Goal: Task Accomplishment & Management: Complete application form

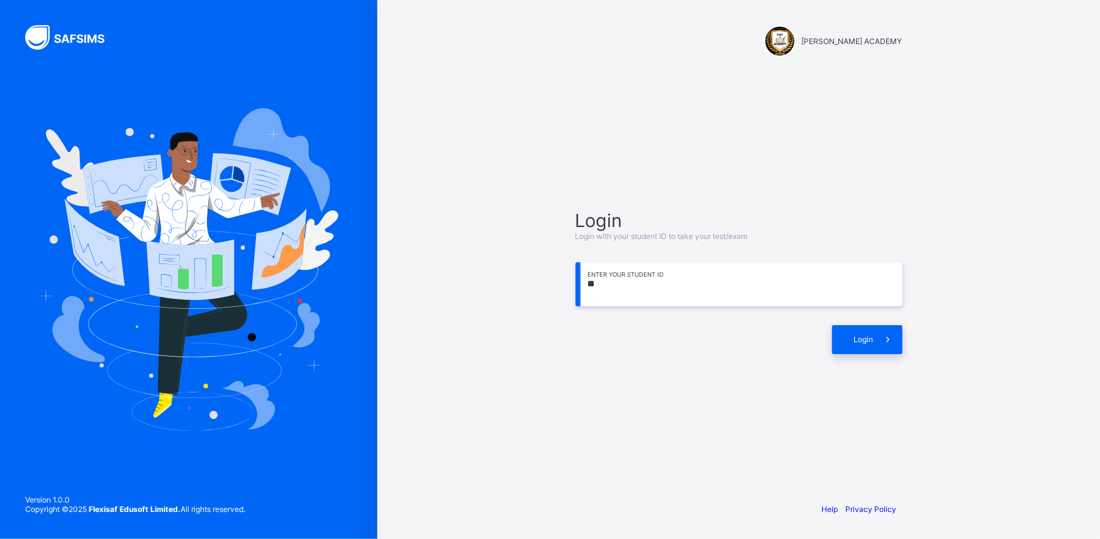
type input "*"
click at [671, 280] on input "**********" at bounding box center [739, 284] width 327 height 44
type input "**********"
click at [854, 351] on div "Login" at bounding box center [867, 339] width 70 height 29
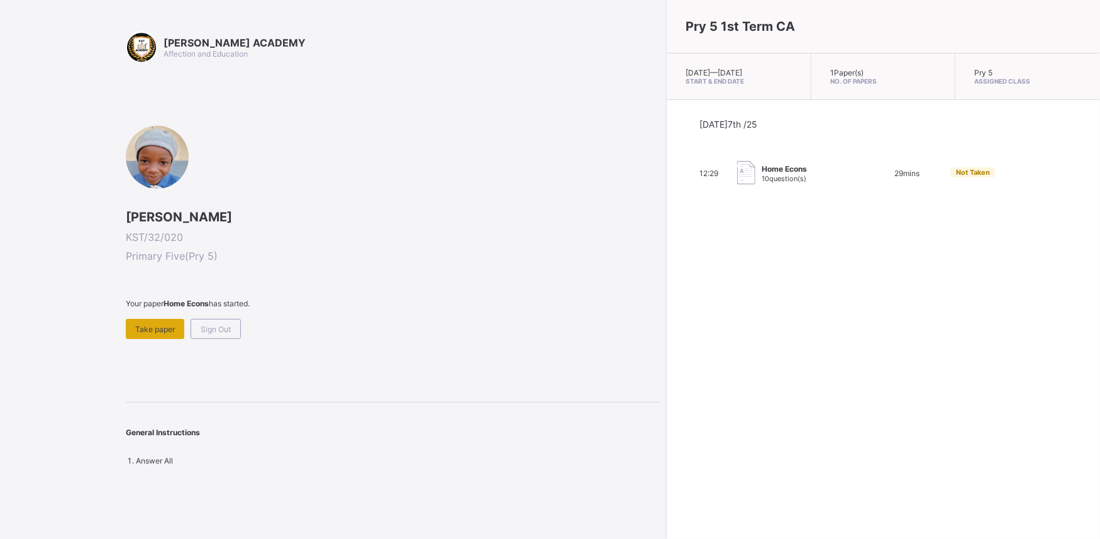
click at [147, 323] on div "Take paper" at bounding box center [155, 329] width 58 height 20
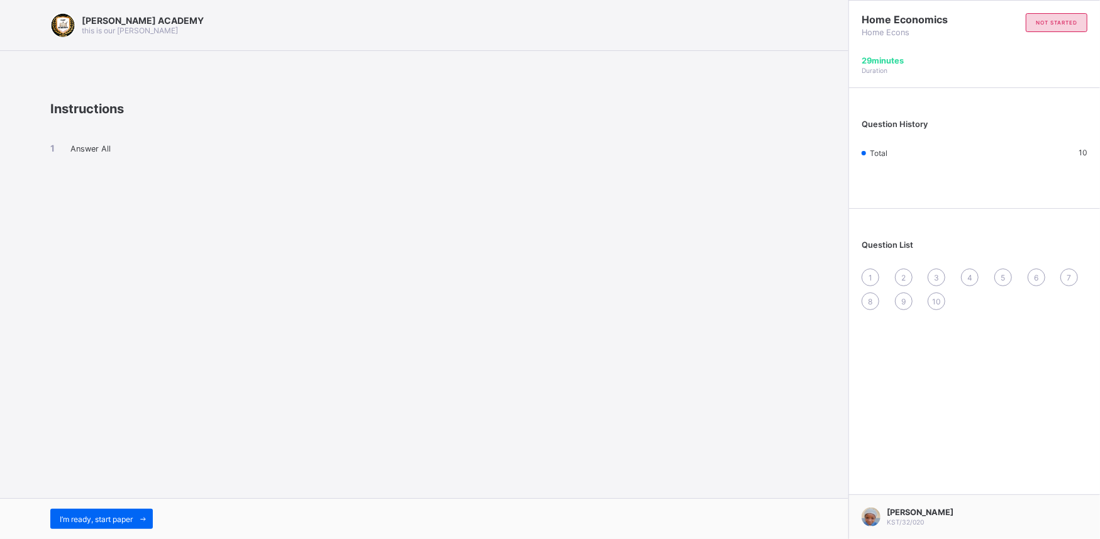
click at [828, 162] on div "[PERSON_NAME] ACADEMY this is our [PERSON_NAME] Instructions Answer All I’m rea…" at bounding box center [424, 269] width 849 height 539
drag, startPoint x: 828, startPoint y: 162, endPoint x: 867, endPoint y: 152, distance: 39.7
click at [867, 152] on div "[PERSON_NAME] ACADEMY this is our [PERSON_NAME] Instructions Answer All I’m rea…" at bounding box center [550, 269] width 1100 height 539
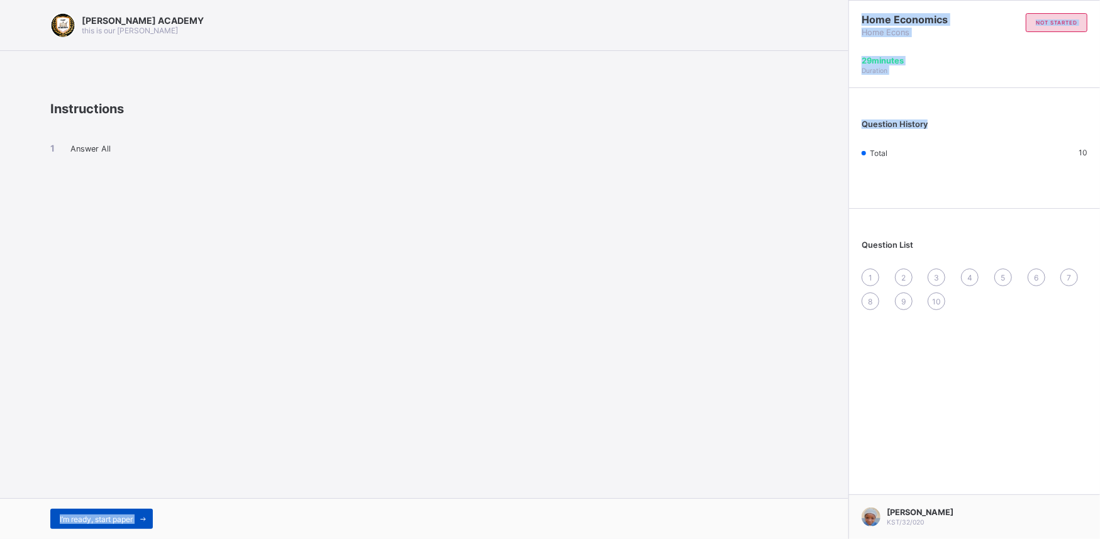
click at [67, 509] on div "I’m ready, start paper" at bounding box center [101, 519] width 103 height 20
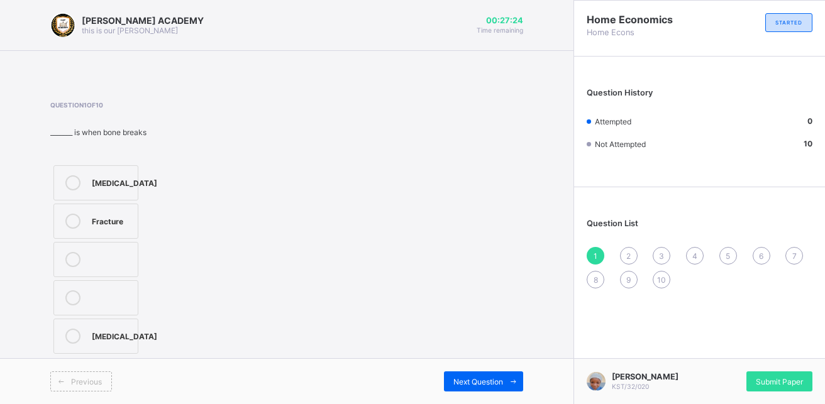
click at [75, 180] on icon at bounding box center [72, 182] width 15 height 15
click at [470, 376] on div "Next Question" at bounding box center [483, 382] width 79 height 20
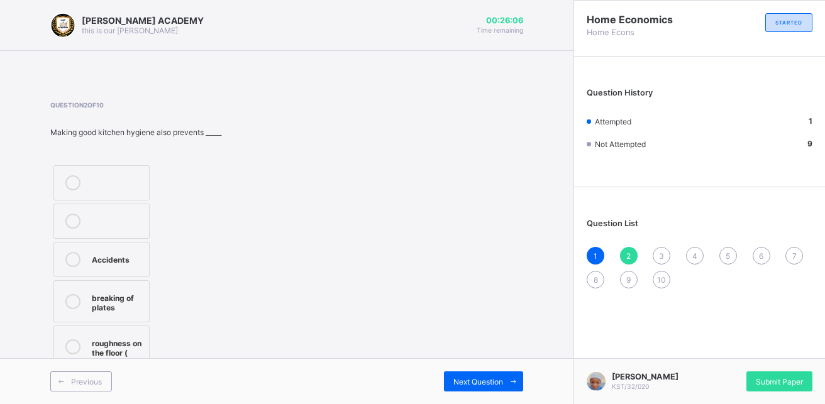
click at [69, 252] on div at bounding box center [72, 259] width 25 height 15
click at [462, 376] on div "Next Question" at bounding box center [483, 382] width 79 height 20
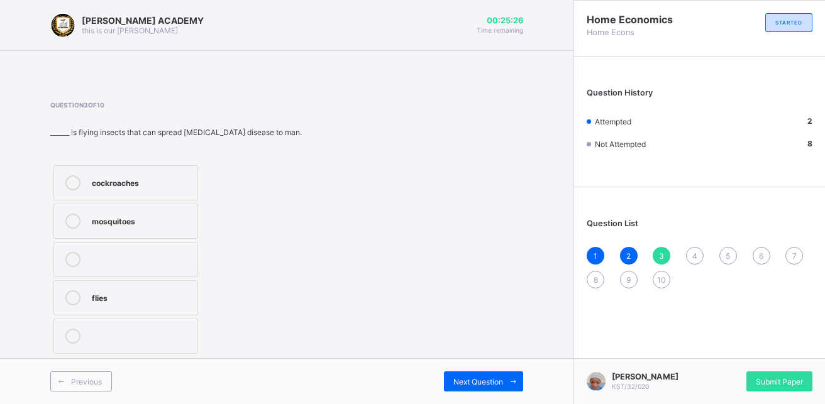
click at [160, 228] on div "mosquitoes" at bounding box center [141, 221] width 99 height 15
click at [477, 380] on span "Next Question" at bounding box center [479, 381] width 50 height 9
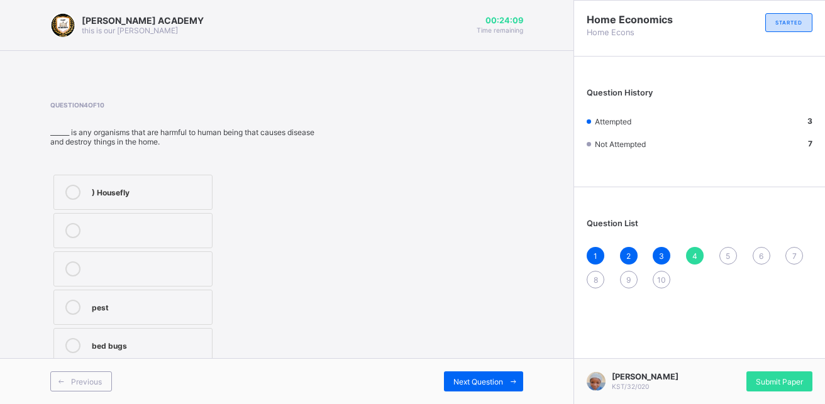
click at [167, 342] on div "bed bugs" at bounding box center [149, 344] width 114 height 13
click at [487, 378] on span "Next Question" at bounding box center [479, 381] width 50 height 9
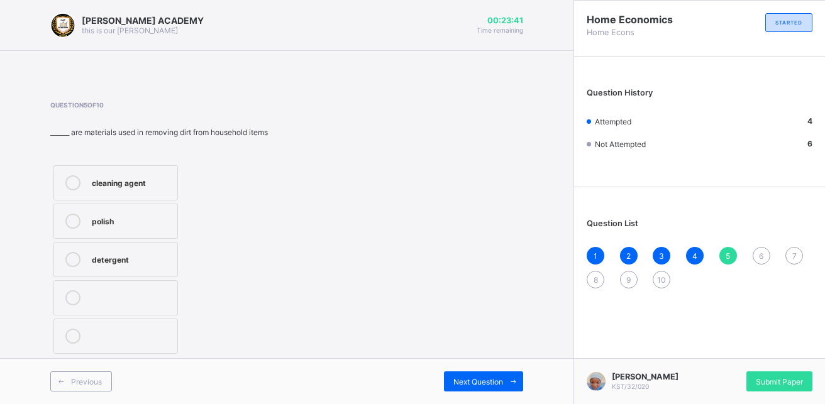
click at [146, 167] on label "cleaning agent" at bounding box center [115, 182] width 125 height 35
click at [472, 378] on span "Next Question" at bounding box center [479, 381] width 50 height 9
click at [122, 215] on div "TRUE" at bounding box center [134, 220] width 84 height 13
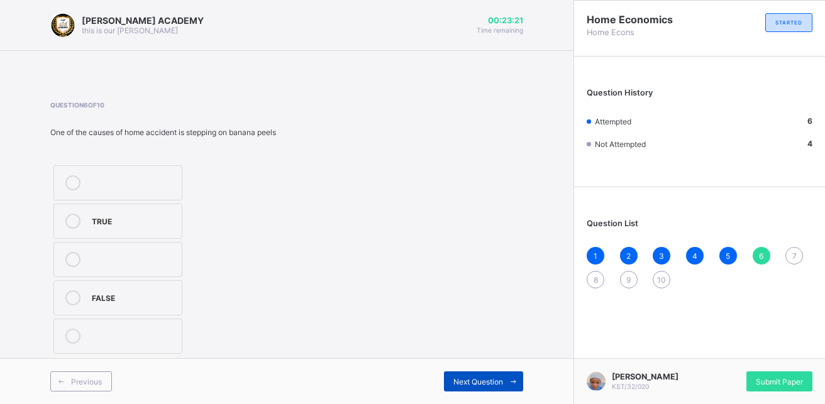
click at [495, 377] on span "Next Question" at bounding box center [479, 381] width 50 height 9
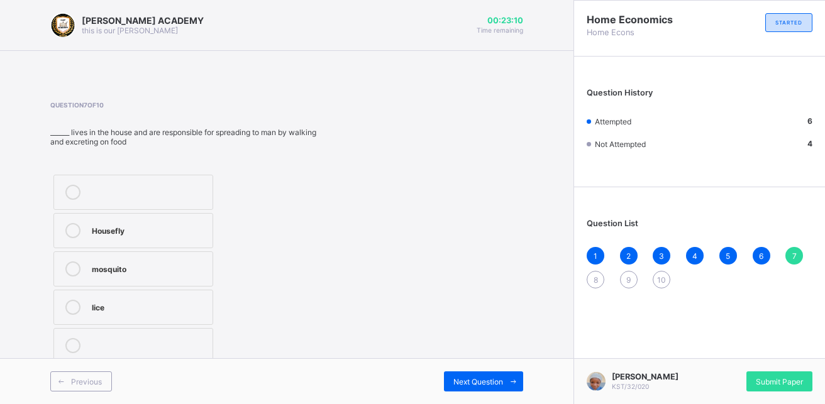
click at [144, 229] on div "Housefly" at bounding box center [149, 229] width 114 height 13
click at [479, 375] on div "Next Question" at bounding box center [483, 382] width 79 height 20
click at [167, 301] on div "Household pests" at bounding box center [151, 306] width 118 height 13
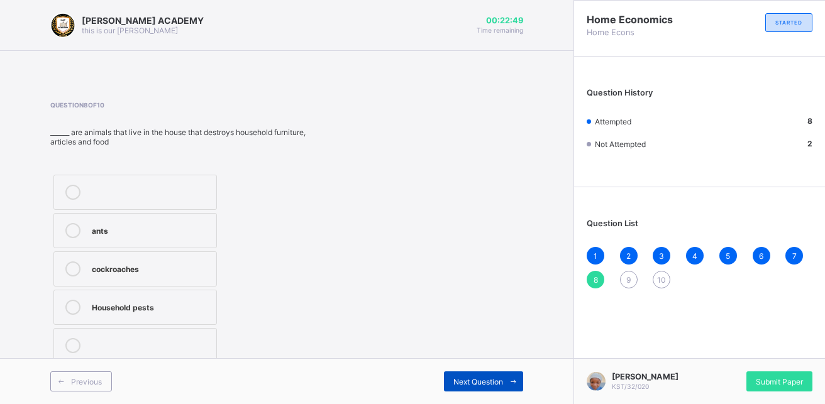
click at [465, 379] on span "Next Question" at bounding box center [479, 381] width 50 height 9
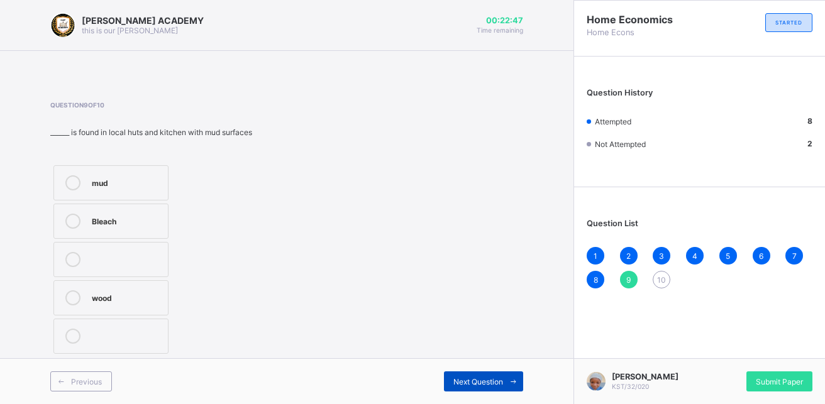
click at [465, 379] on span "Next Question" at bounding box center [479, 381] width 50 height 9
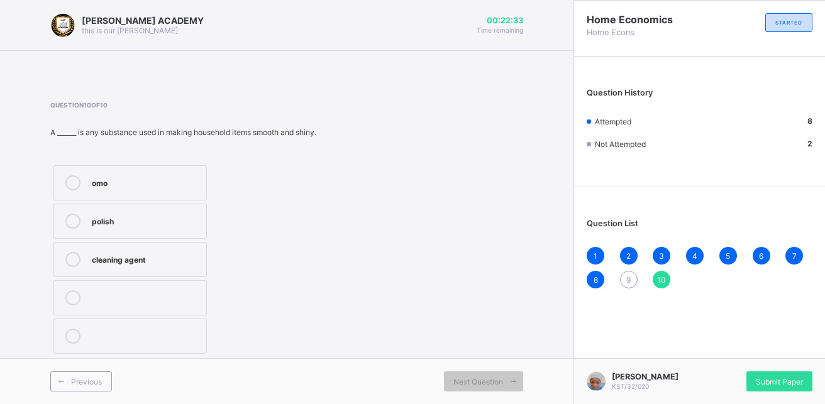
click at [111, 184] on div "omo" at bounding box center [146, 181] width 108 height 13
click at [482, 376] on div "Next Question" at bounding box center [483, 382] width 79 height 20
click at [632, 279] on div "9" at bounding box center [629, 280] width 18 height 18
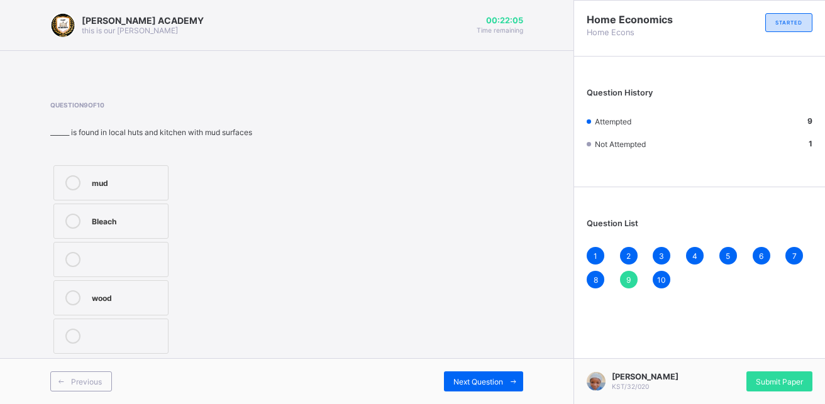
click at [109, 216] on div "Bleach" at bounding box center [127, 220] width 70 height 13
click at [479, 387] on div "Next Question" at bounding box center [483, 382] width 79 height 20
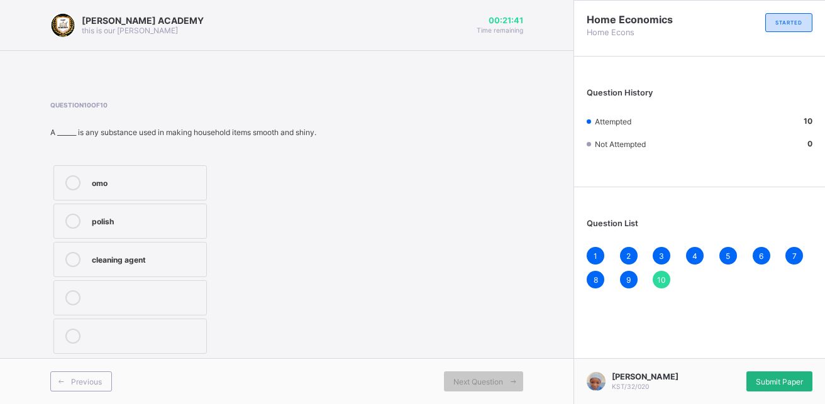
click at [774, 378] on span "Submit Paper" at bounding box center [779, 381] width 47 height 9
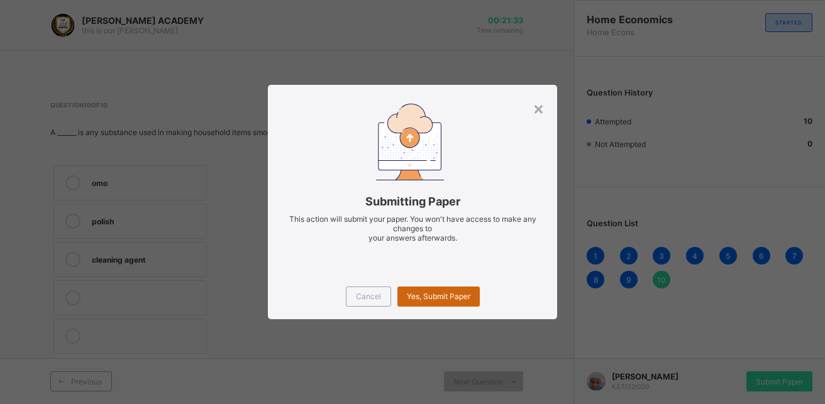
click at [433, 293] on span "Yes, Submit Paper" at bounding box center [439, 296] width 64 height 9
click at [433, 293] on div "Yes, Submit Paper" at bounding box center [439, 297] width 82 height 20
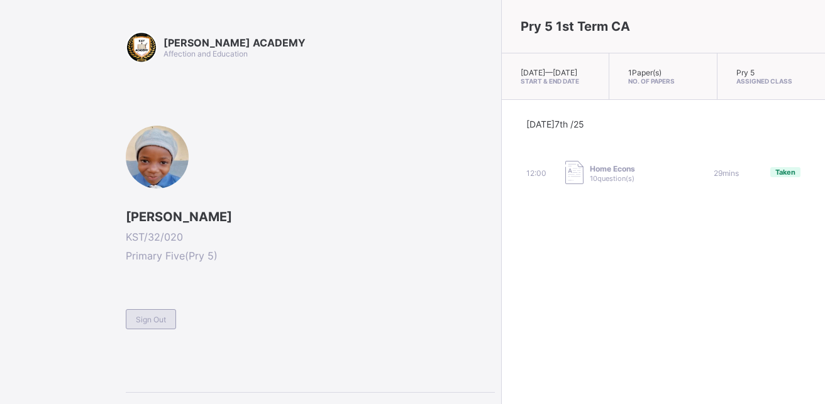
click at [150, 321] on span "Sign Out" at bounding box center [151, 319] width 30 height 9
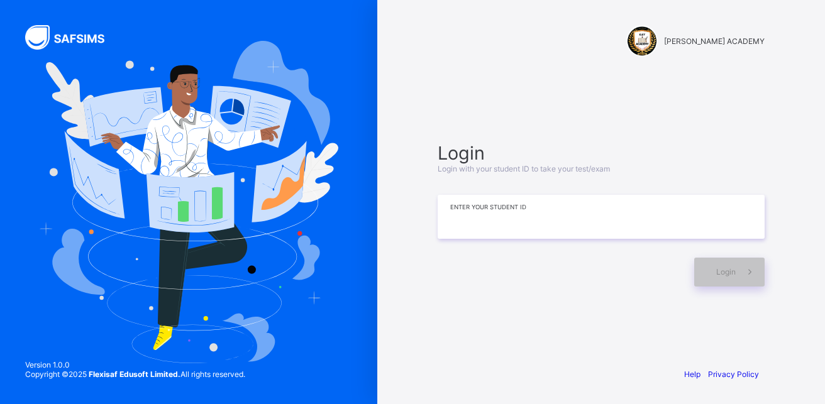
click at [532, 232] on input at bounding box center [601, 217] width 327 height 44
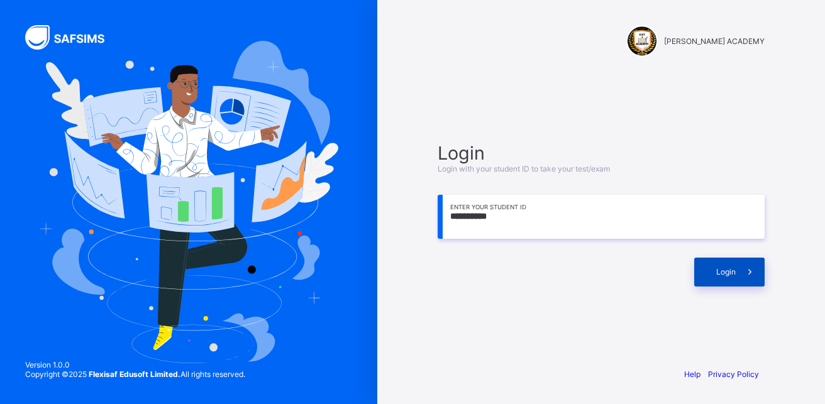
type input "**********"
click at [723, 267] on div "Login" at bounding box center [729, 272] width 70 height 29
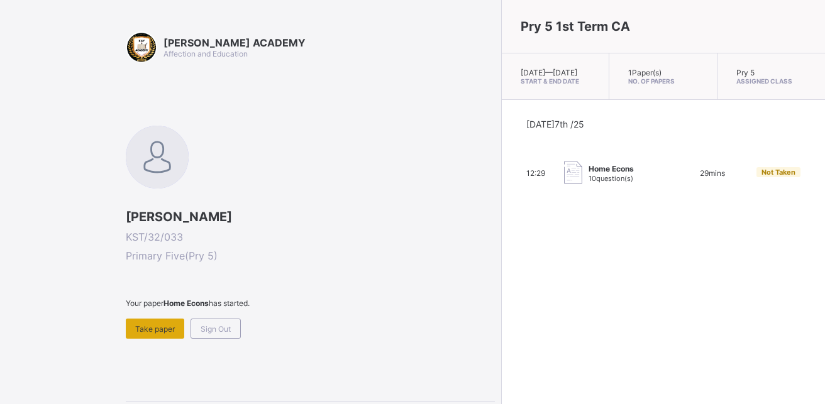
click at [142, 320] on div "Take paper" at bounding box center [155, 329] width 58 height 20
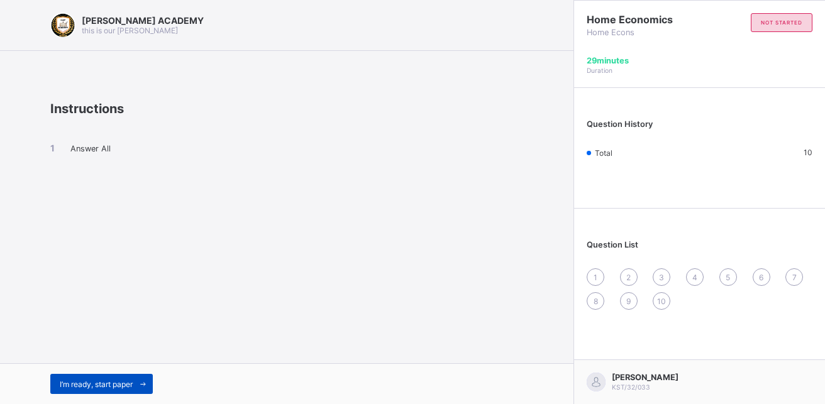
click at [79, 380] on span "I’m ready, start paper" at bounding box center [96, 384] width 73 height 9
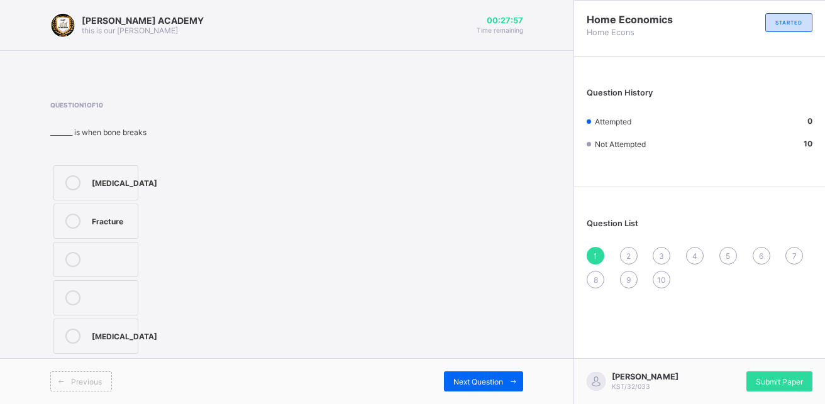
click at [79, 379] on span "Previous" at bounding box center [86, 381] width 31 height 9
click at [97, 224] on div "Fracture" at bounding box center [112, 220] width 40 height 13
click at [507, 192] on div "Question 1 of 10 _______ is when bone breaks [MEDICAL_DATA] Fracture [MEDICAL_D…" at bounding box center [286, 229] width 473 height 256
click at [628, 257] on span "2" at bounding box center [628, 256] width 4 height 9
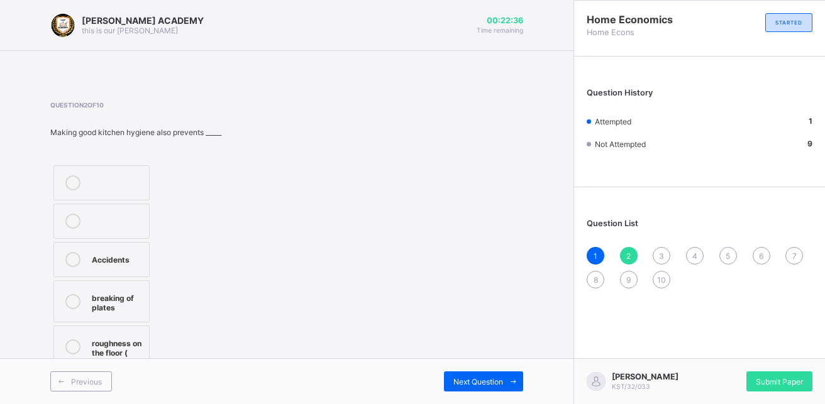
click at [625, 247] on div "1 2 3 4 5 6 7 8 9 10" at bounding box center [700, 268] width 226 height 42
click at [625, 255] on div "2" at bounding box center [629, 256] width 18 height 18
click at [658, 253] on div "3" at bounding box center [662, 256] width 18 height 18
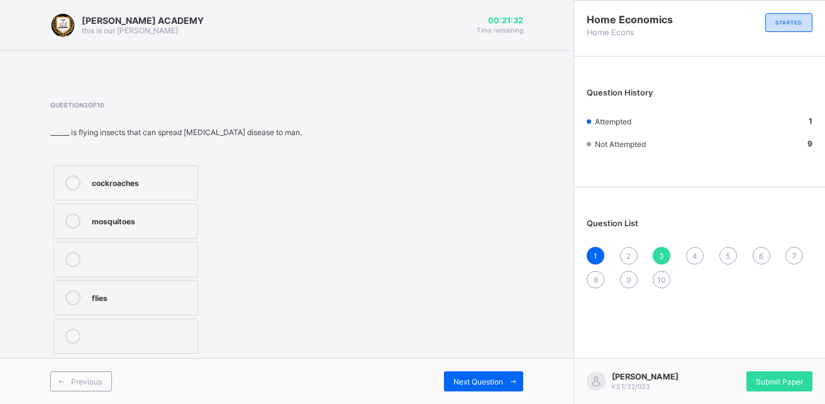
click at [625, 248] on div "2" at bounding box center [629, 256] width 18 height 18
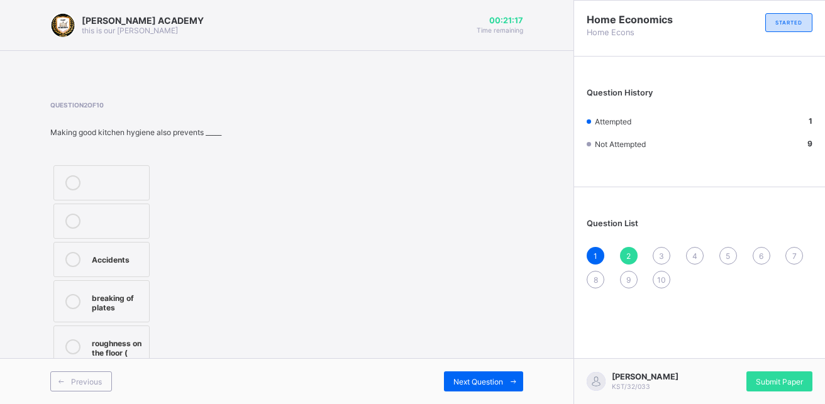
click at [150, 284] on label "breaking of plates" at bounding box center [101, 302] width 96 height 42
click at [494, 385] on span "Next Question" at bounding box center [479, 381] width 50 height 9
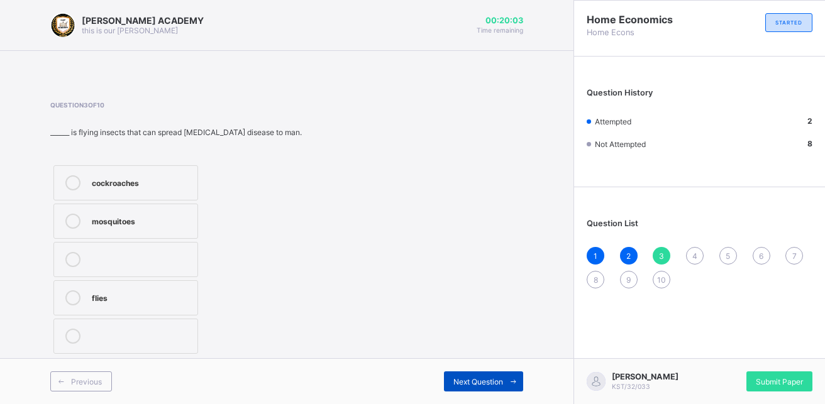
click at [497, 389] on div "Next Question" at bounding box center [483, 382] width 79 height 20
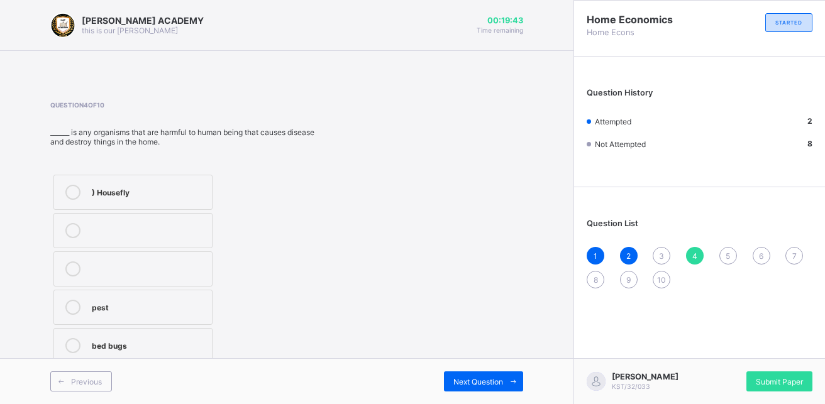
drag, startPoint x: 497, startPoint y: 389, endPoint x: 297, endPoint y: 294, distance: 221.2
click at [297, 294] on div "[PERSON_NAME] ACADEMY this is our [PERSON_NAME] 00:19:43 Time remaining Questio…" at bounding box center [287, 202] width 574 height 404
click at [498, 386] on span "Next Question" at bounding box center [479, 381] width 50 height 9
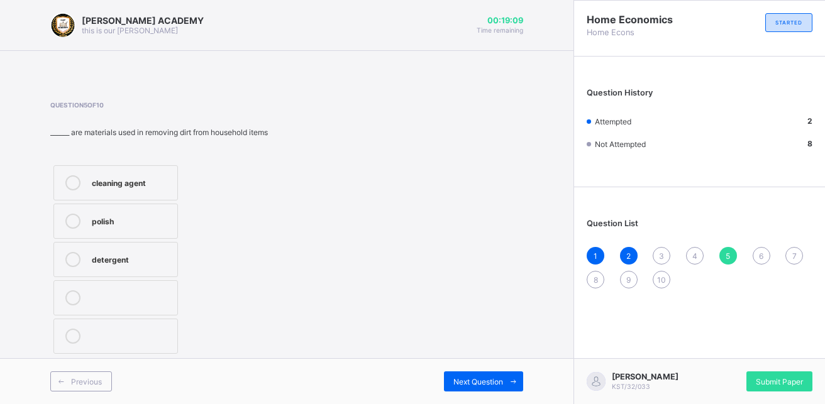
click at [167, 194] on label "cleaning agent" at bounding box center [115, 182] width 125 height 35
click at [493, 382] on span "Next Question" at bounding box center [479, 381] width 50 height 9
click at [97, 300] on div "FALSE" at bounding box center [134, 297] width 84 height 13
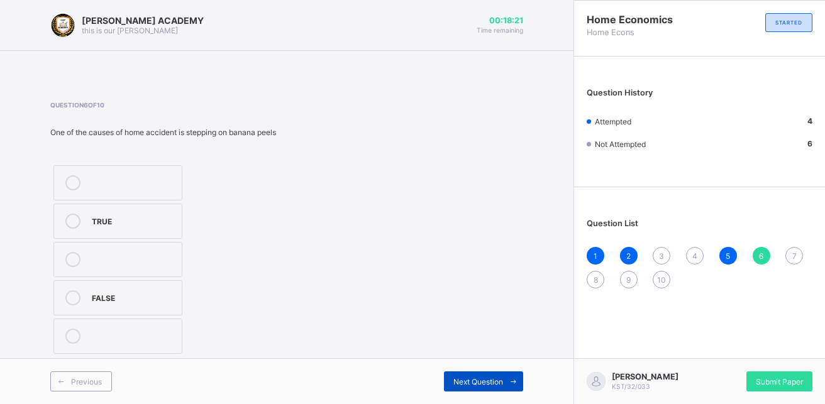
click at [483, 390] on div "Next Question" at bounding box center [483, 382] width 79 height 20
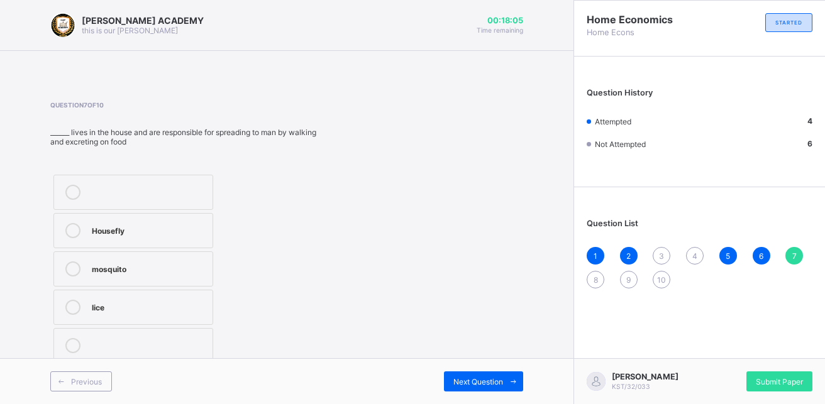
click at [120, 234] on div "Housefly" at bounding box center [149, 229] width 114 height 13
click at [481, 385] on span "Next Question" at bounding box center [479, 381] width 50 height 9
click at [148, 308] on div "Household pests" at bounding box center [151, 306] width 118 height 13
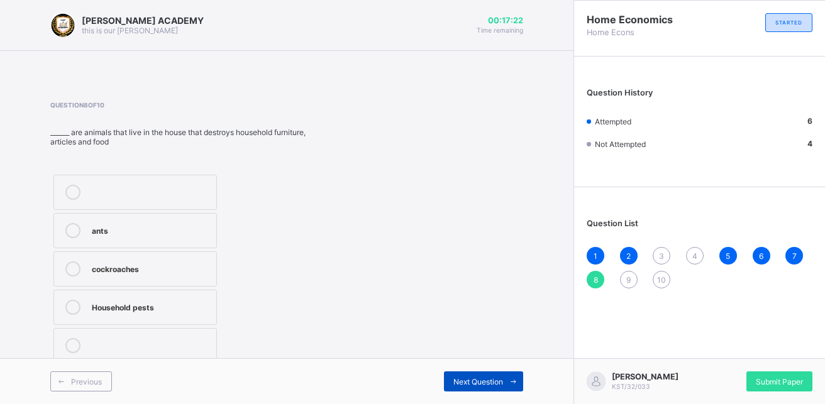
click at [480, 389] on div "Next Question" at bounding box center [483, 382] width 79 height 20
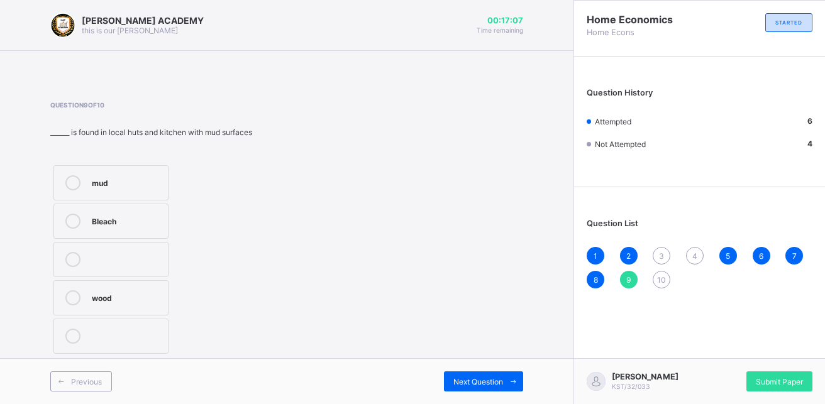
click at [112, 225] on div "Bleach" at bounding box center [127, 220] width 70 height 13
click at [497, 384] on span "Next Question" at bounding box center [479, 381] width 50 height 9
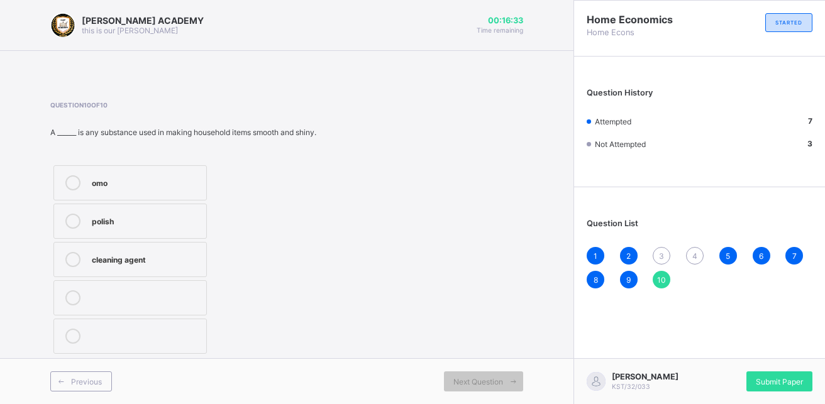
click at [128, 260] on div "cleaning agent" at bounding box center [146, 258] width 108 height 13
click at [467, 378] on span "Next Question" at bounding box center [479, 381] width 50 height 9
click at [484, 388] on div "Next Question" at bounding box center [483, 382] width 79 height 20
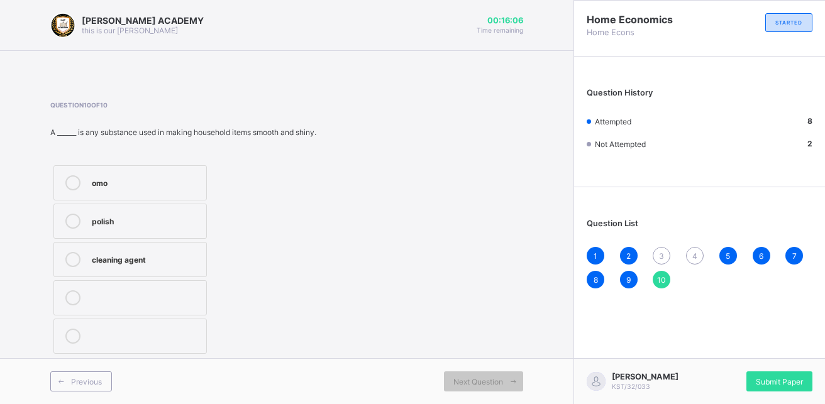
click at [119, 260] on div "cleaning agent" at bounding box center [146, 258] width 108 height 13
click at [482, 384] on span "Next Question" at bounding box center [479, 381] width 50 height 9
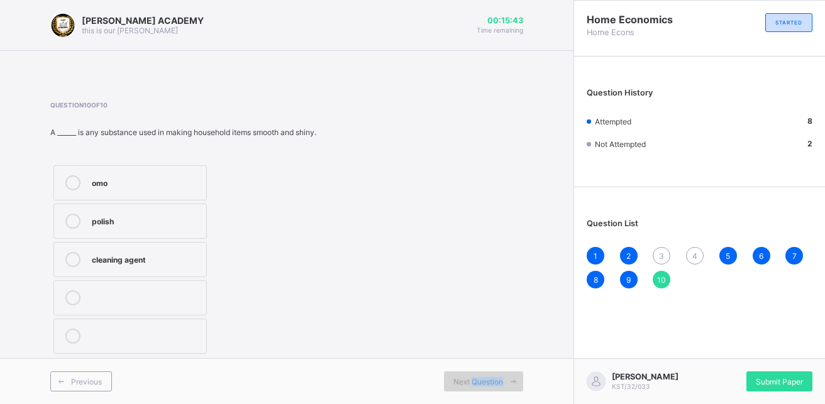
click at [482, 384] on span "Next Question" at bounding box center [479, 381] width 50 height 9
click at [136, 218] on div "polish" at bounding box center [146, 220] width 108 height 13
click at [142, 260] on div "cleaning agent" at bounding box center [146, 258] width 108 height 13
click at [148, 224] on div "polish" at bounding box center [146, 220] width 108 height 13
click at [150, 266] on div "cleaning agent" at bounding box center [146, 259] width 108 height 15
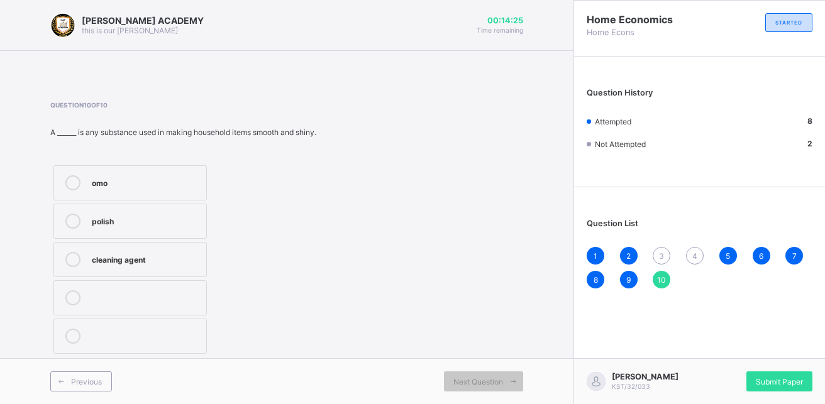
drag, startPoint x: 357, startPoint y: 297, endPoint x: 237, endPoint y: 265, distance: 124.2
click at [237, 265] on div "Question 10 of 10 A ______ is any substance used in making household items smoo…" at bounding box center [286, 229] width 473 height 256
click at [661, 256] on span "3" at bounding box center [661, 256] width 5 height 9
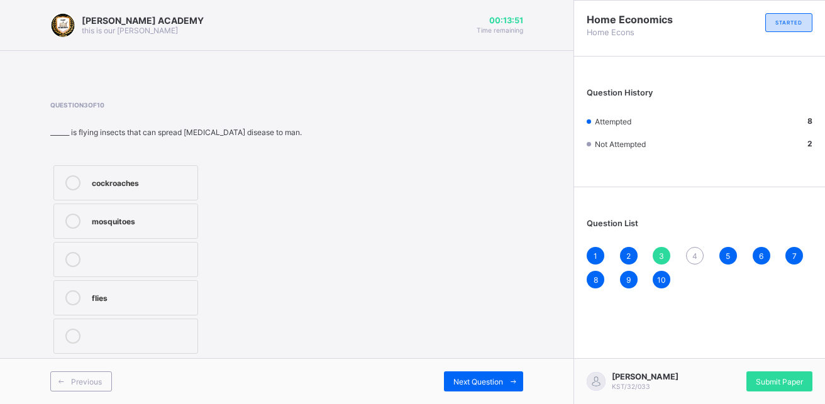
click at [134, 224] on div "mosquitoes" at bounding box center [141, 220] width 99 height 13
click at [695, 255] on span "4" at bounding box center [695, 256] width 5 height 9
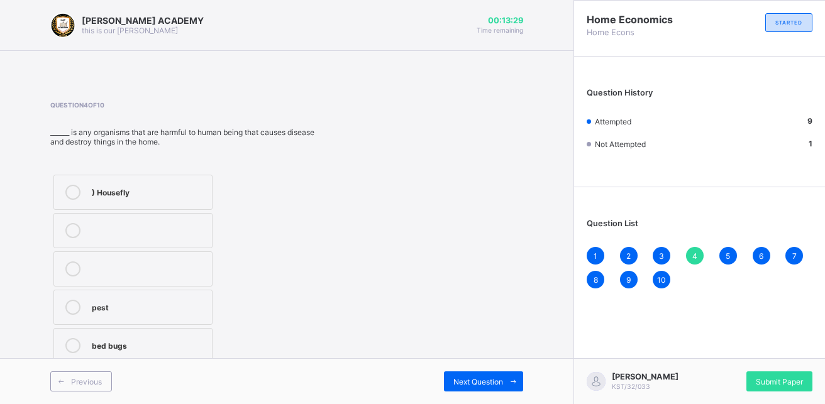
click at [134, 191] on div ") Housefly" at bounding box center [149, 191] width 114 height 13
click at [484, 387] on div "Next Question" at bounding box center [483, 382] width 79 height 20
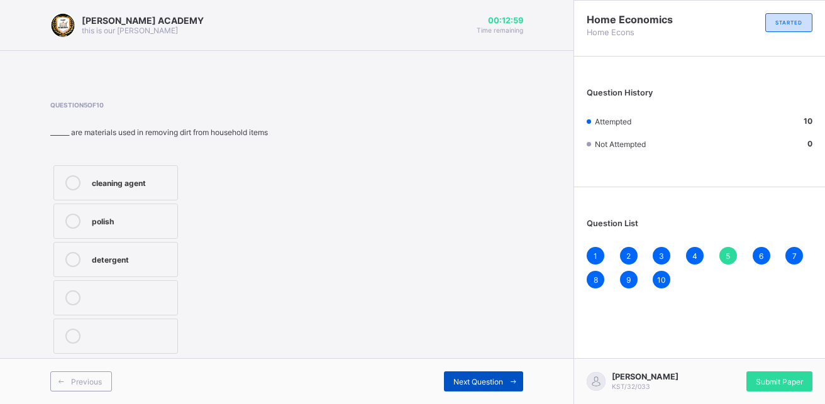
click at [495, 389] on div "Next Question" at bounding box center [483, 382] width 79 height 20
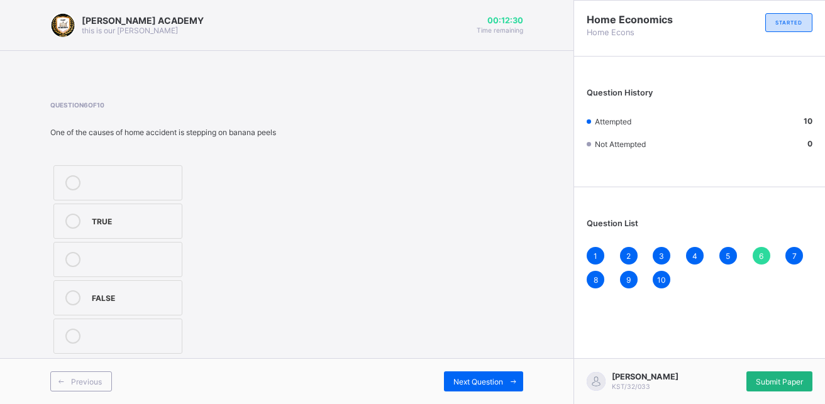
click at [761, 386] on span "Submit Paper" at bounding box center [779, 381] width 47 height 9
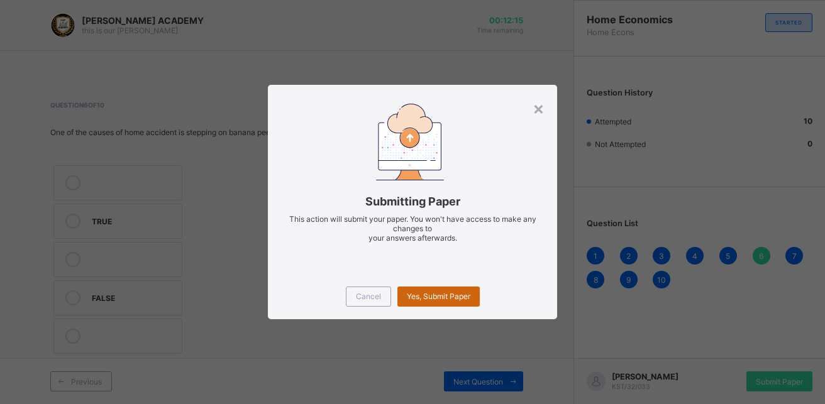
click at [436, 299] on span "Yes, Submit Paper" at bounding box center [439, 296] width 64 height 9
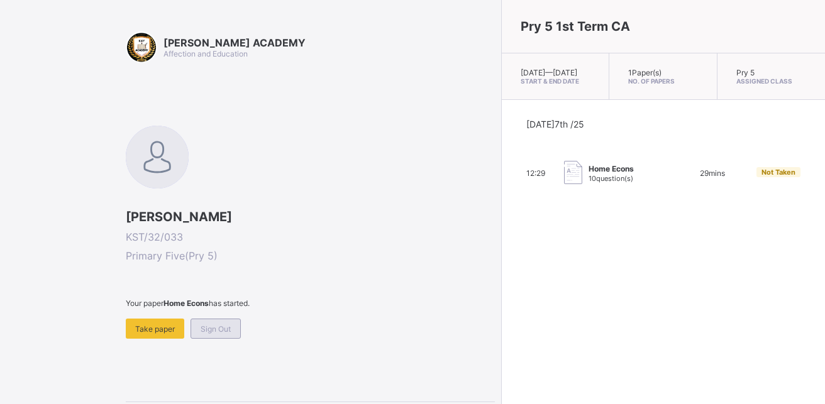
click at [208, 328] on span "Sign Out" at bounding box center [216, 329] width 30 height 9
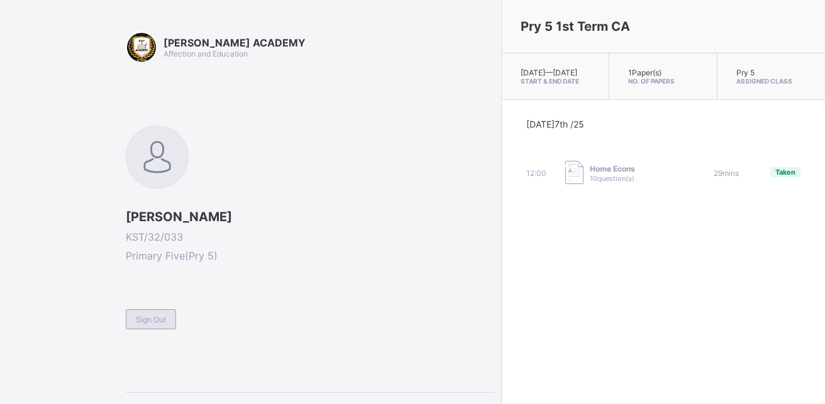
click at [151, 323] on span "Sign Out" at bounding box center [151, 319] width 30 height 9
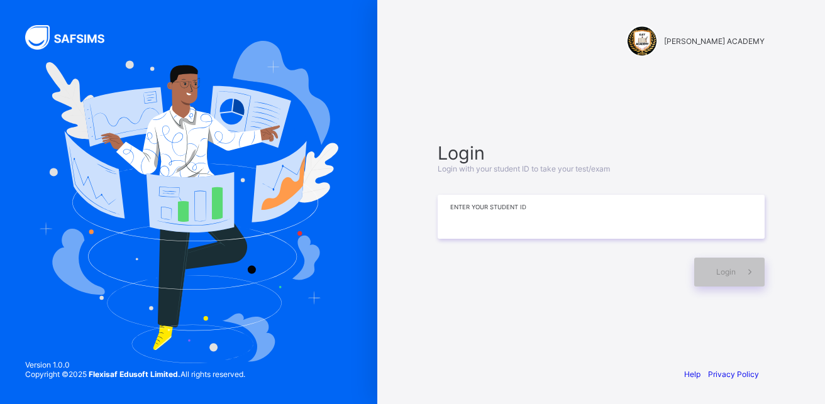
click at [550, 211] on input at bounding box center [601, 217] width 327 height 44
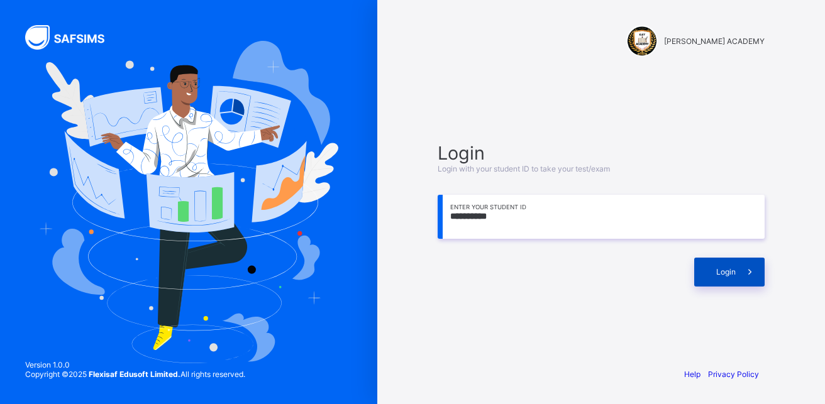
type input "**********"
click at [721, 277] on div "Login" at bounding box center [729, 272] width 70 height 29
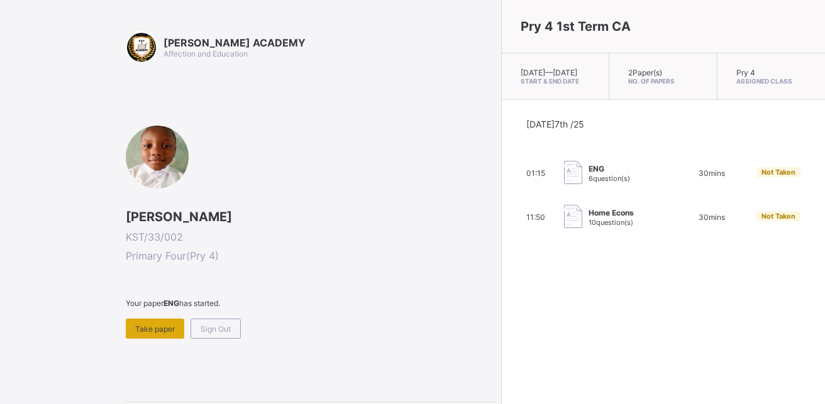
click at [149, 333] on span "Take paper" at bounding box center [155, 329] width 40 height 9
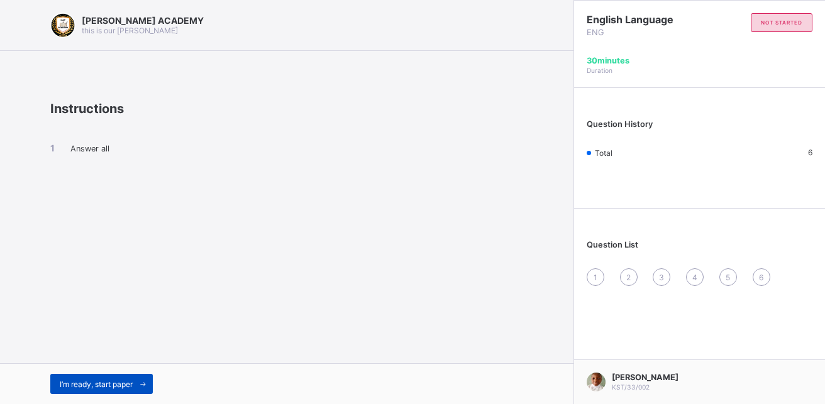
click at [103, 391] on div "I’m ready, start paper" at bounding box center [101, 384] width 103 height 20
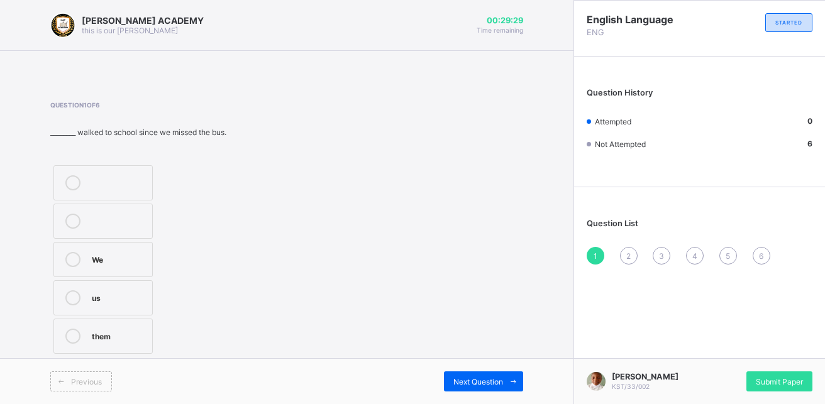
click at [128, 250] on label "We" at bounding box center [102, 259] width 99 height 35
click at [477, 375] on div "Next Question" at bounding box center [483, 382] width 79 height 20
click at [72, 267] on icon at bounding box center [72, 259] width 15 height 15
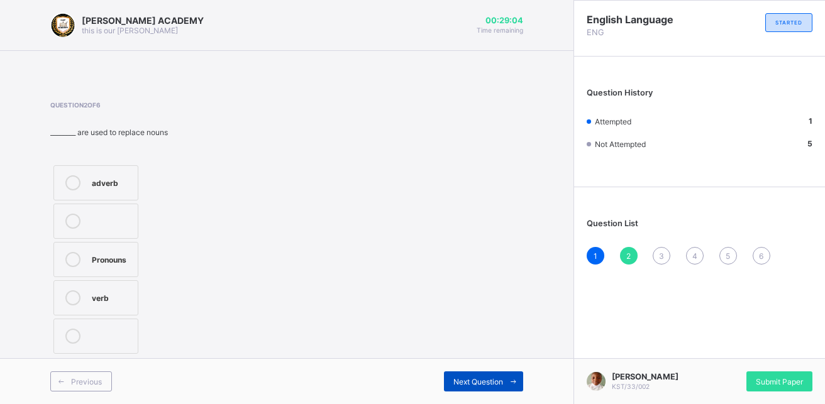
click at [485, 389] on div "Next Question" at bounding box center [483, 382] width 79 height 20
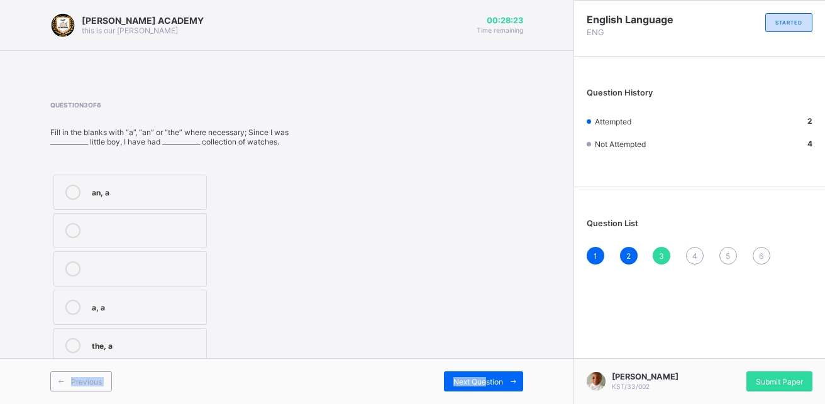
drag, startPoint x: 484, startPoint y: 390, endPoint x: 137, endPoint y: 340, distance: 350.8
click at [137, 340] on div "[PERSON_NAME] ACADEMY this is our [PERSON_NAME] 00:28:23 Time remaining Questio…" at bounding box center [287, 202] width 574 height 404
click at [79, 346] on icon at bounding box center [72, 345] width 15 height 15
click at [462, 372] on div "Next Question" at bounding box center [483, 382] width 79 height 20
click at [117, 226] on div "a, an" at bounding box center [146, 229] width 108 height 13
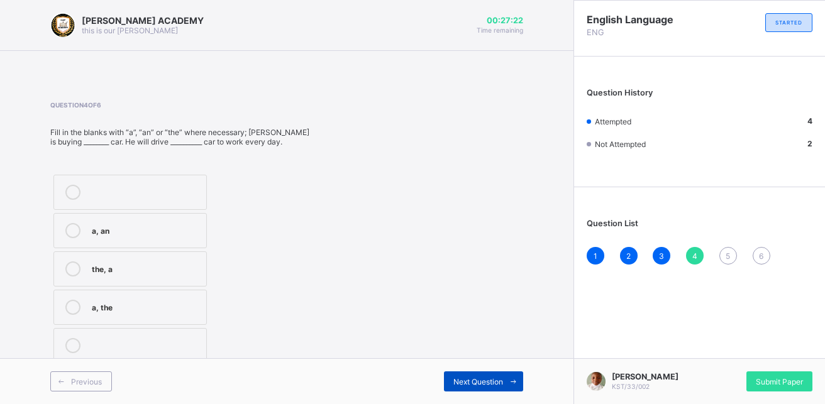
click at [455, 384] on span "Next Question" at bounding box center [479, 381] width 50 height 9
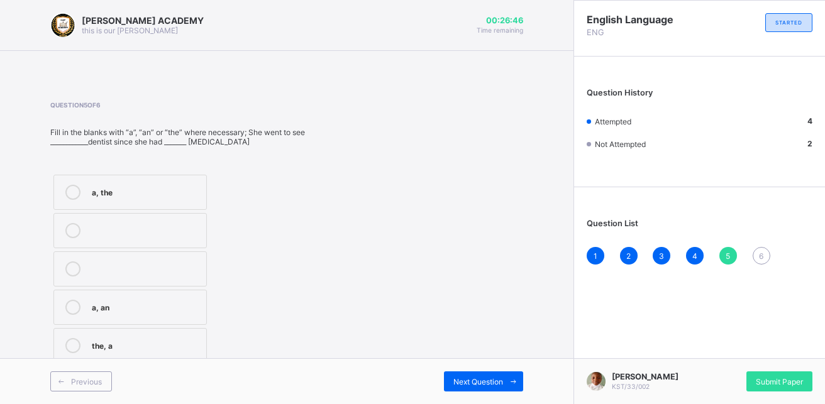
click at [166, 343] on div "the, a" at bounding box center [146, 344] width 108 height 13
click at [456, 381] on span "Next Question" at bounding box center [479, 381] width 50 height 9
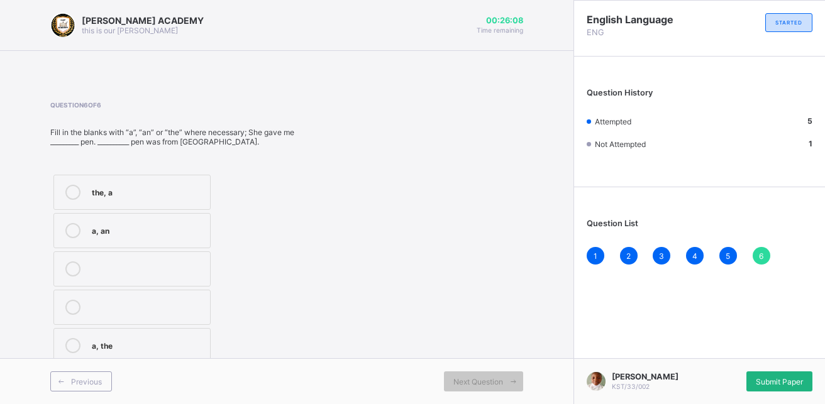
click at [760, 375] on div "Submit Paper" at bounding box center [780, 382] width 66 height 20
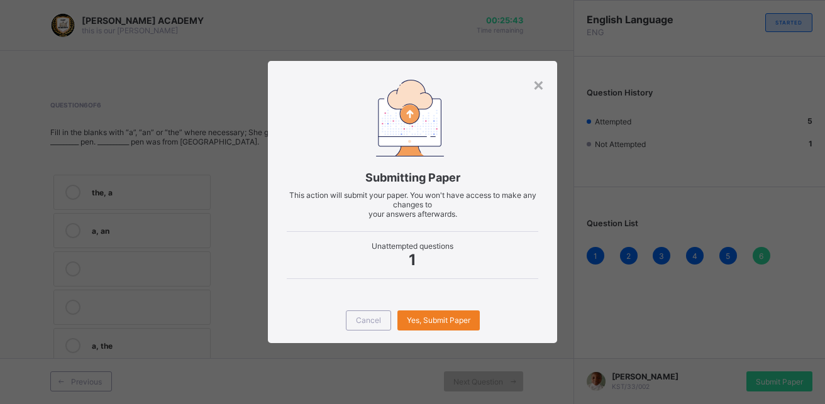
click at [170, 231] on div "× Submitting Paper This action will submit your paper. You won't have access to…" at bounding box center [412, 202] width 825 height 404
click at [152, 304] on div "× Submitting Paper This action will submit your paper. You won't have access to…" at bounding box center [412, 202] width 825 height 404
click at [370, 321] on span "Cancel" at bounding box center [368, 320] width 25 height 9
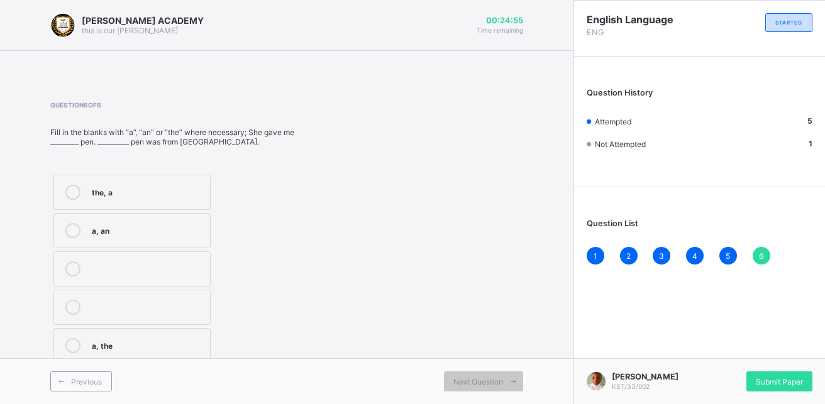
click at [101, 192] on div "the, a" at bounding box center [148, 191] width 112 height 13
click at [87, 342] on label "a, the" at bounding box center [131, 345] width 157 height 35
click at [97, 195] on div "the, a" at bounding box center [148, 191] width 112 height 13
click at [765, 377] on span "Submit Paper" at bounding box center [779, 381] width 47 height 9
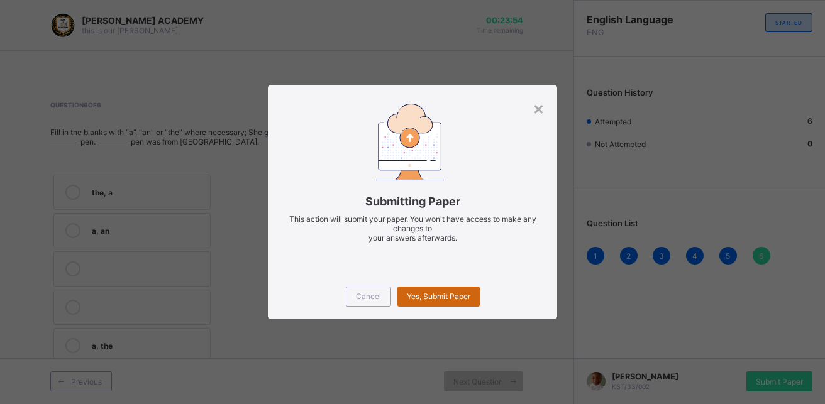
click at [447, 299] on span "Yes, Submit Paper" at bounding box center [439, 296] width 64 height 9
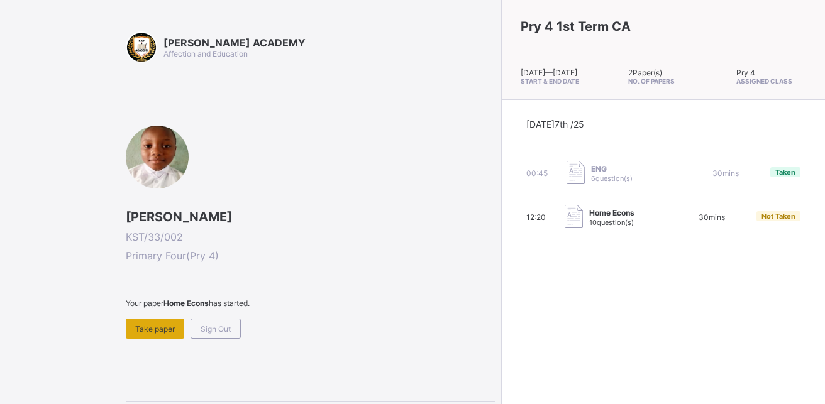
click at [145, 331] on span "Take paper" at bounding box center [155, 329] width 40 height 9
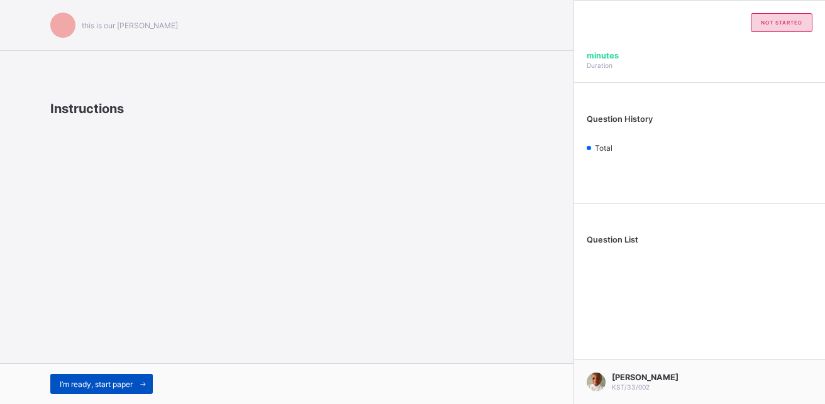
click at [111, 380] on span "I’m ready, start paper" at bounding box center [96, 384] width 73 height 9
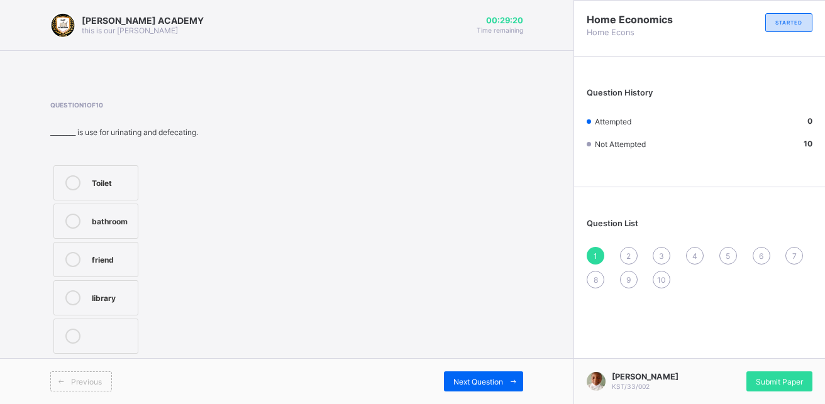
click at [111, 189] on div "Toilet" at bounding box center [112, 182] width 40 height 15
click at [482, 384] on span "Next Question" at bounding box center [479, 381] width 50 height 9
click at [87, 216] on label "Library" at bounding box center [97, 221] width 88 height 35
click at [499, 376] on div "Next Question" at bounding box center [483, 382] width 79 height 20
click at [131, 260] on label "TRUE" at bounding box center [129, 259] width 153 height 35
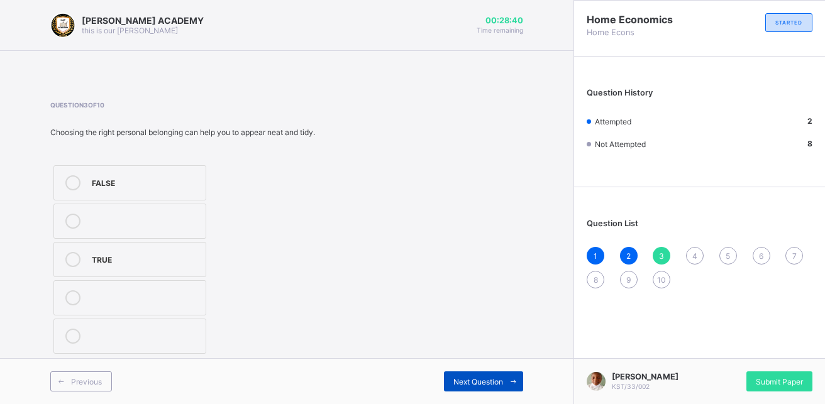
click at [474, 385] on span "Next Question" at bounding box center [479, 381] width 50 height 9
click at [91, 336] on label "House" at bounding box center [126, 336] width 147 height 35
click at [460, 382] on span "Next Question" at bounding box center [479, 381] width 50 height 9
click at [82, 187] on div at bounding box center [72, 182] width 25 height 15
click at [458, 383] on span "Next Question" at bounding box center [479, 381] width 50 height 9
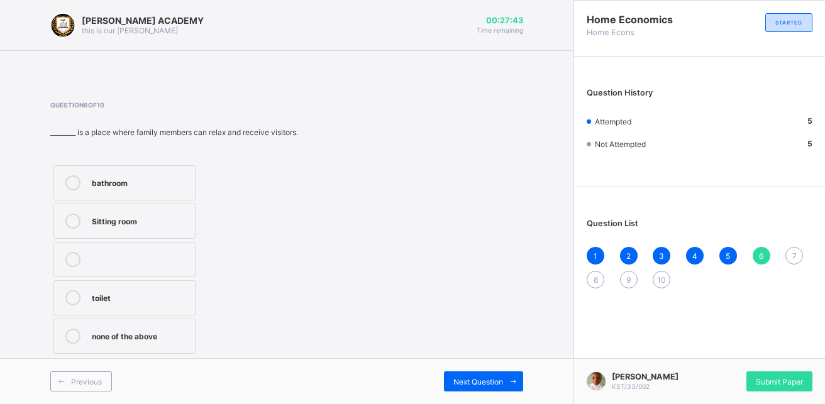
click at [142, 216] on div "Sitting room" at bounding box center [140, 220] width 97 height 13
click at [484, 384] on span "Next Question" at bounding box center [479, 381] width 50 height 9
click at [147, 180] on div "Age" at bounding box center [141, 181] width 99 height 13
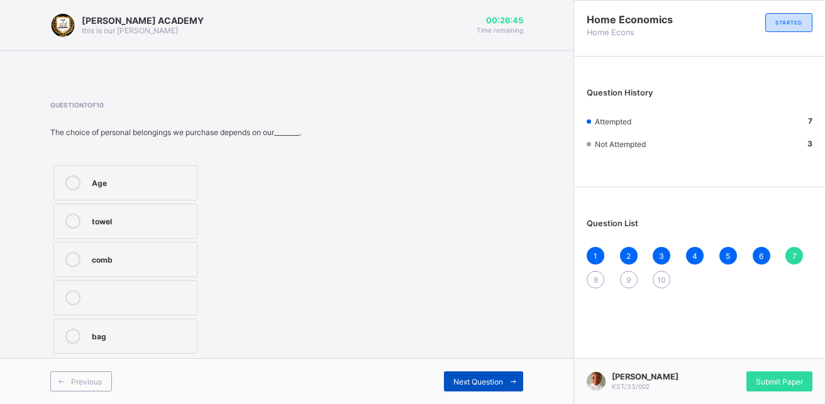
click at [504, 373] on span at bounding box center [513, 382] width 20 height 20
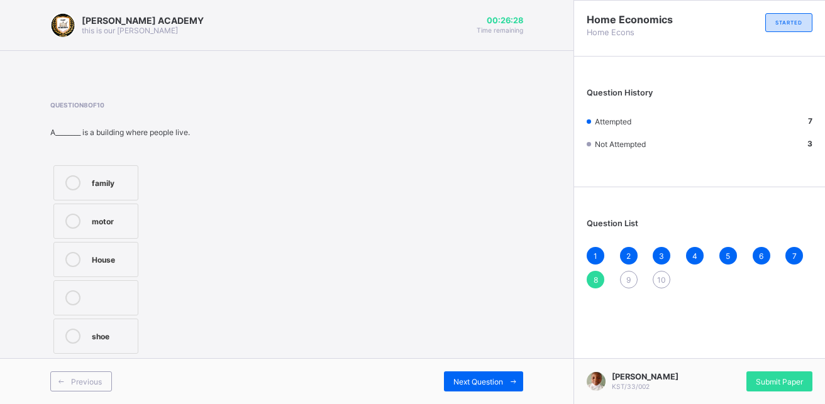
click at [96, 250] on label "House" at bounding box center [95, 259] width 85 height 35
click at [96, 251] on label "House" at bounding box center [95, 259] width 85 height 35
click at [460, 381] on span "Next Question" at bounding box center [479, 381] width 50 height 9
click at [128, 279] on label "TRUE" at bounding box center [131, 269] width 156 height 35
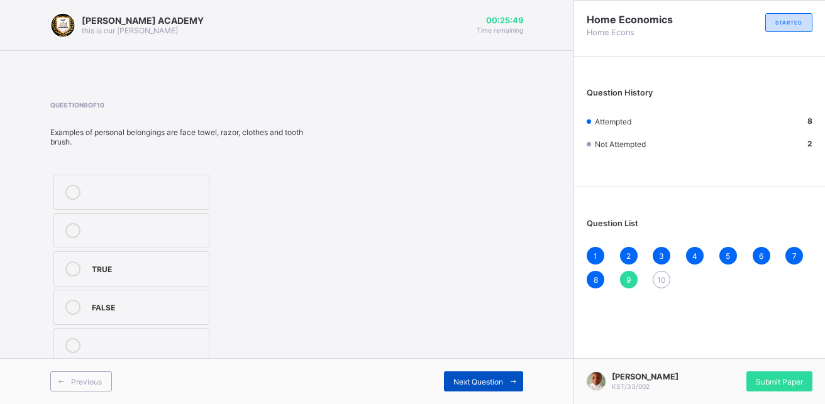
click at [484, 377] on span "Next Question" at bounding box center [479, 381] width 50 height 9
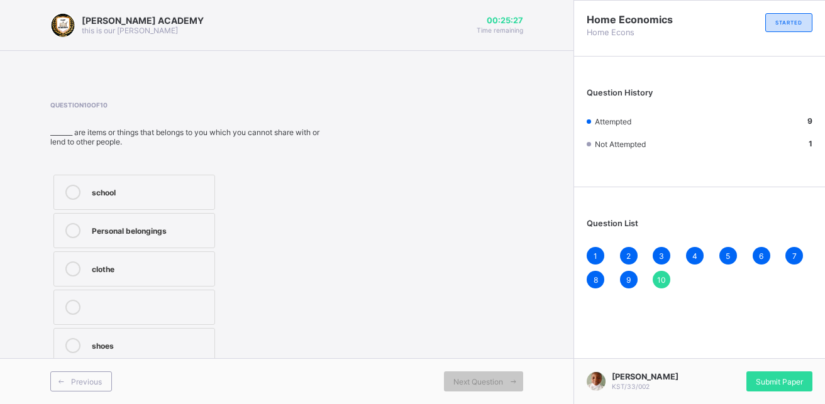
click at [96, 269] on div "clothe" at bounding box center [150, 268] width 116 height 13
click at [764, 379] on span "Submit Paper" at bounding box center [779, 381] width 47 height 9
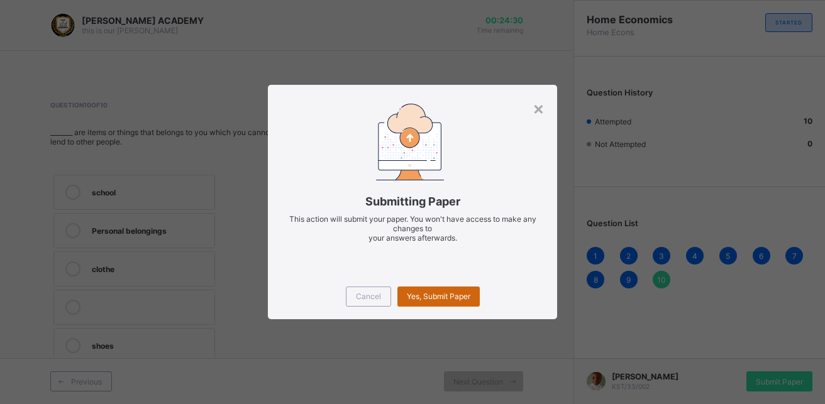
click at [422, 292] on span "Yes, Submit Paper" at bounding box center [439, 296] width 64 height 9
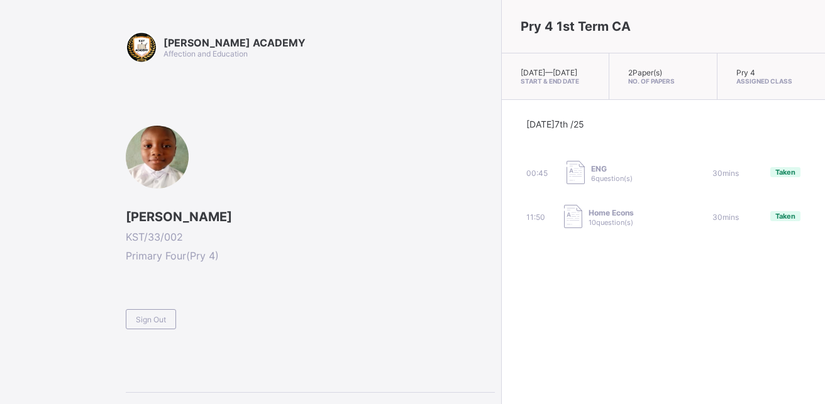
click at [284, 342] on div "[PERSON_NAME] ACADEMY Affection and Education [PERSON_NAME] KST/33/002 Primary …" at bounding box center [310, 243] width 369 height 425
click at [136, 317] on span "Sign Out" at bounding box center [151, 319] width 30 height 9
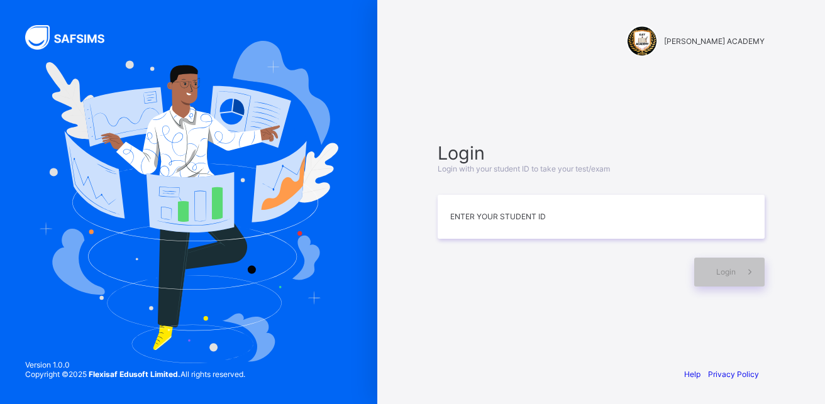
click at [136, 317] on img at bounding box center [188, 202] width 299 height 322
click at [169, 275] on img at bounding box center [188, 202] width 299 height 322
click at [503, 207] on input at bounding box center [601, 217] width 327 height 44
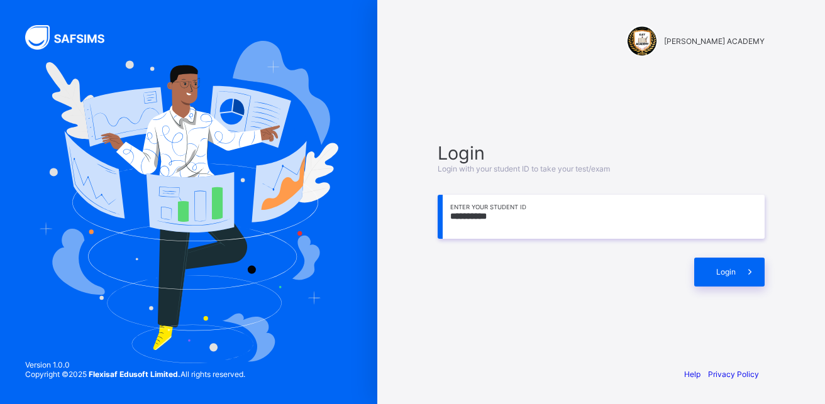
type input "**********"
click at [736, 287] on div "**********" at bounding box center [601, 214] width 352 height 236
drag, startPoint x: 716, startPoint y: 257, endPoint x: 723, endPoint y: 279, distance: 23.9
click at [723, 279] on div "Login" at bounding box center [601, 266] width 327 height 42
click at [723, 279] on div "Login" at bounding box center [729, 272] width 70 height 29
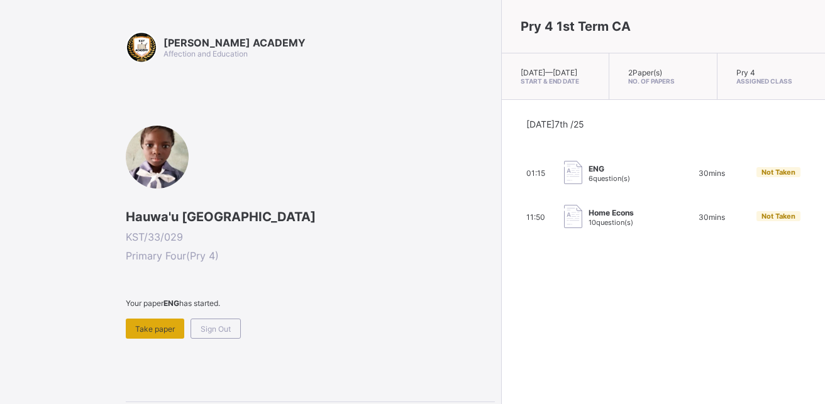
click at [153, 328] on span "Take paper" at bounding box center [155, 329] width 40 height 9
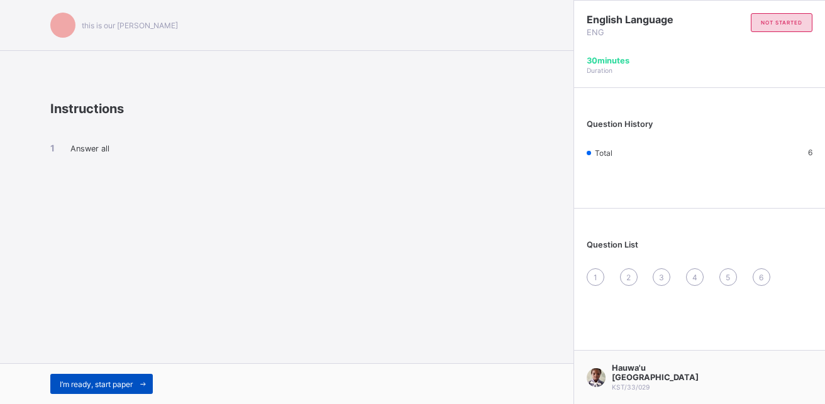
click at [126, 381] on span "I’m ready, start paper" at bounding box center [96, 384] width 73 height 9
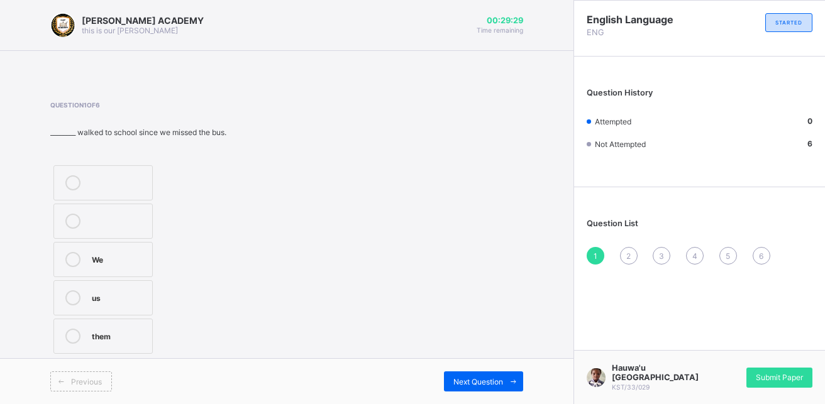
click at [69, 254] on icon at bounding box center [72, 259] width 15 height 15
click at [512, 382] on icon at bounding box center [513, 382] width 9 height 8
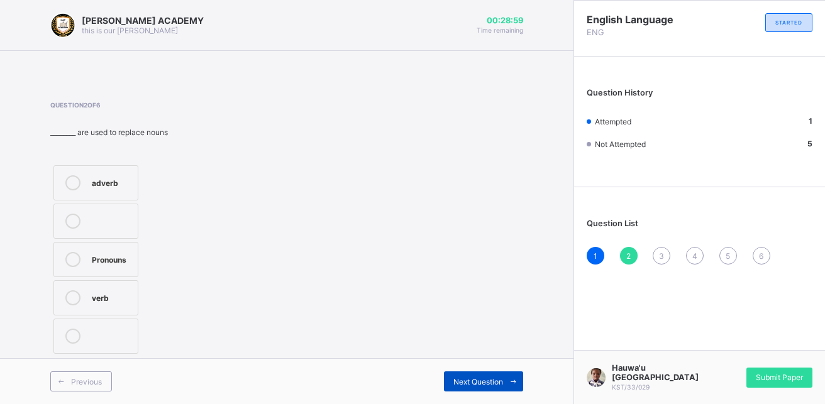
click at [512, 382] on icon at bounding box center [513, 382] width 9 height 8
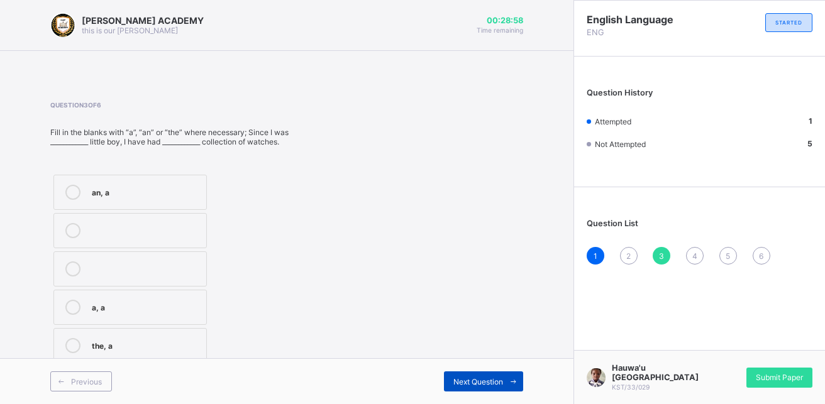
click at [512, 382] on icon at bounding box center [513, 382] width 9 height 8
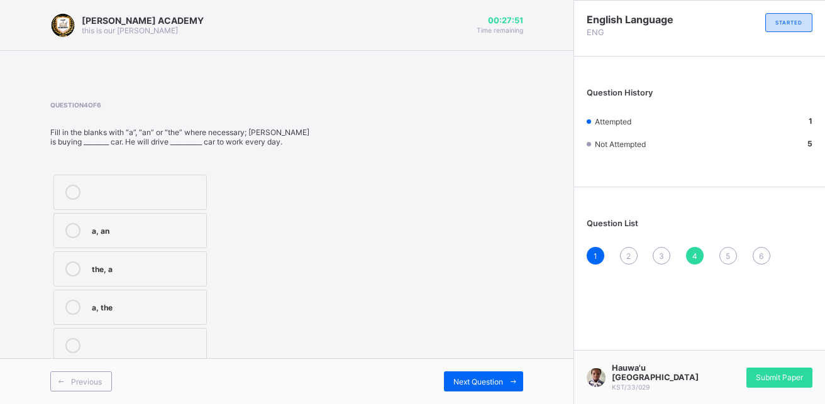
click at [92, 228] on div "a, an" at bounding box center [146, 229] width 108 height 13
click at [469, 378] on span "Next Question" at bounding box center [479, 381] width 50 height 9
click at [104, 188] on div "a, the" at bounding box center [146, 191] width 108 height 13
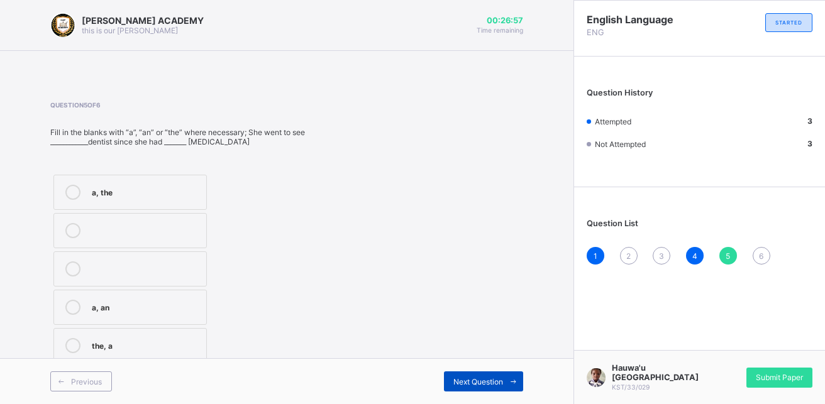
click at [492, 377] on span "Next Question" at bounding box center [479, 381] width 50 height 9
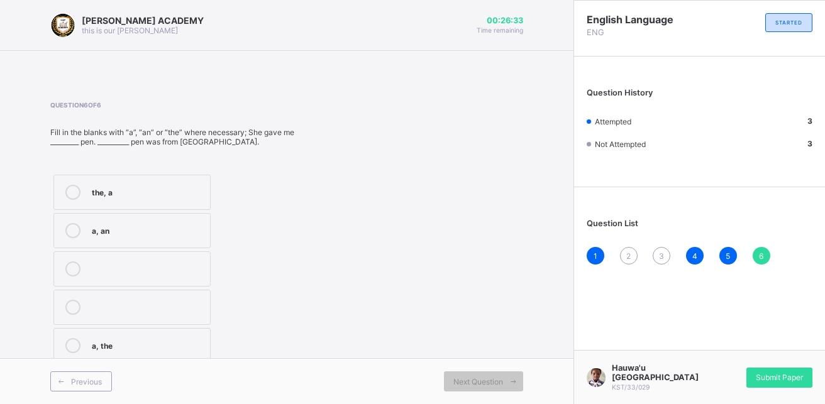
click at [107, 335] on label "a, the" at bounding box center [131, 345] width 157 height 35
click at [503, 374] on div "Next Question" at bounding box center [483, 382] width 79 height 20
click at [623, 252] on div "2" at bounding box center [629, 256] width 18 height 18
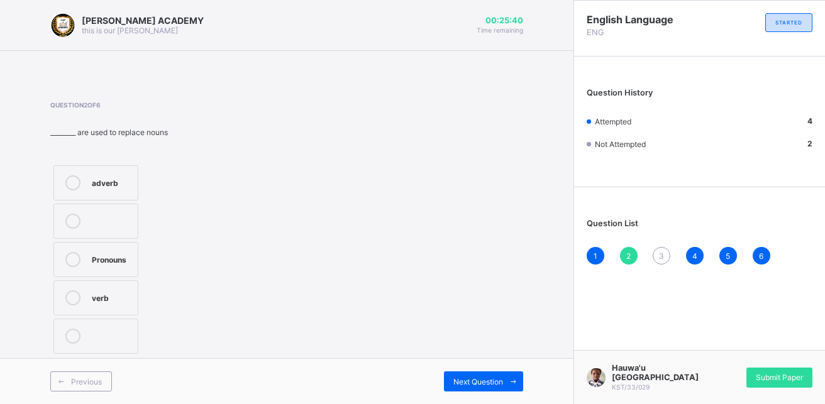
click at [111, 256] on div "Pronouns" at bounding box center [112, 258] width 40 height 13
click at [445, 378] on div "Next Question" at bounding box center [483, 382] width 79 height 20
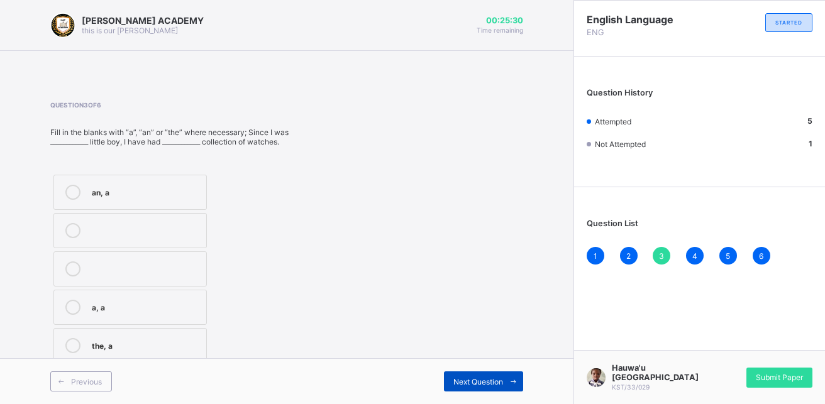
click at [445, 378] on div "Next Question" at bounding box center [483, 382] width 79 height 20
click at [457, 378] on span "Next Question" at bounding box center [479, 381] width 50 height 9
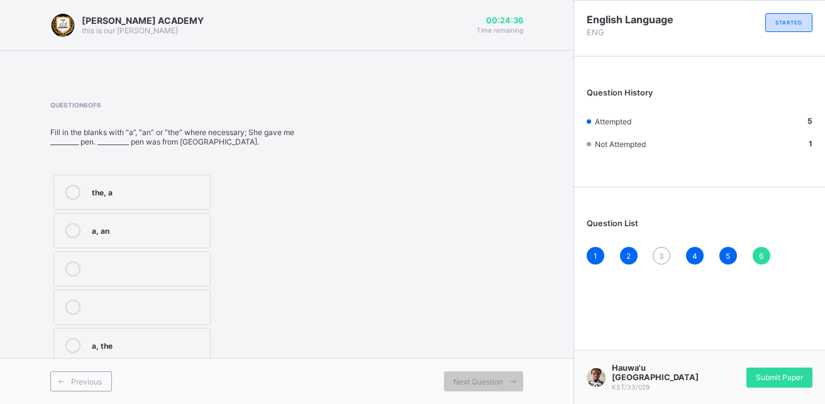
click at [494, 371] on div "Previous Next Question" at bounding box center [287, 382] width 574 height 46
click at [782, 372] on div "Submit Paper" at bounding box center [780, 378] width 66 height 20
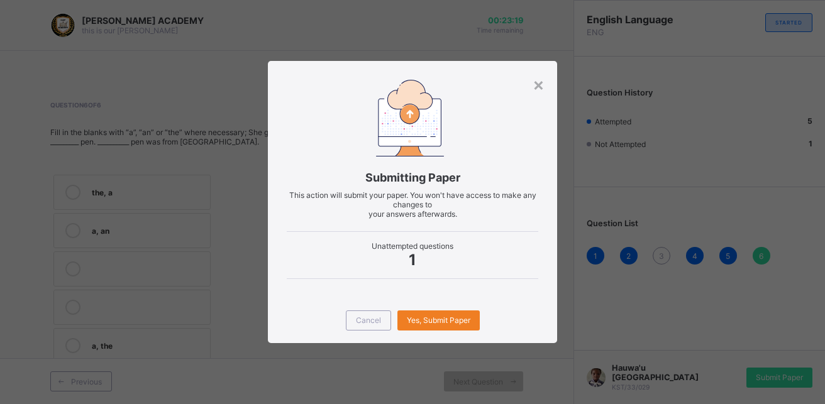
click at [404, 111] on img at bounding box center [410, 118] width 68 height 76
click at [369, 318] on span "Cancel" at bounding box center [368, 320] width 25 height 9
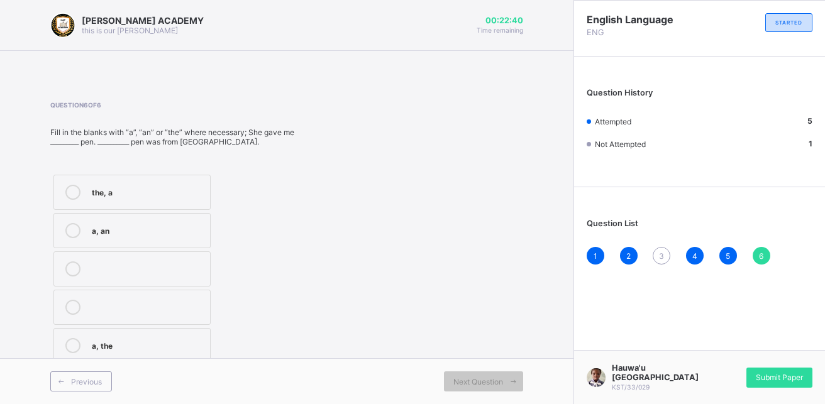
click at [667, 258] on div "3" at bounding box center [662, 256] width 18 height 18
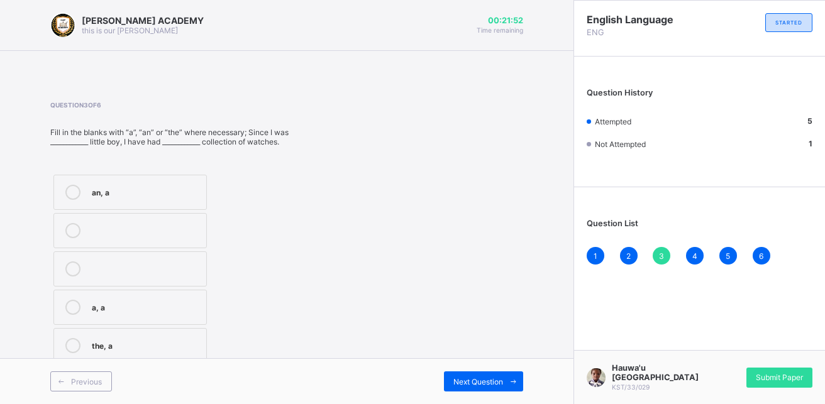
click at [114, 310] on div "a, a" at bounding box center [146, 306] width 108 height 13
click at [488, 377] on span "Next Question" at bounding box center [479, 381] width 50 height 9
click at [107, 306] on div "a, the" at bounding box center [146, 306] width 108 height 13
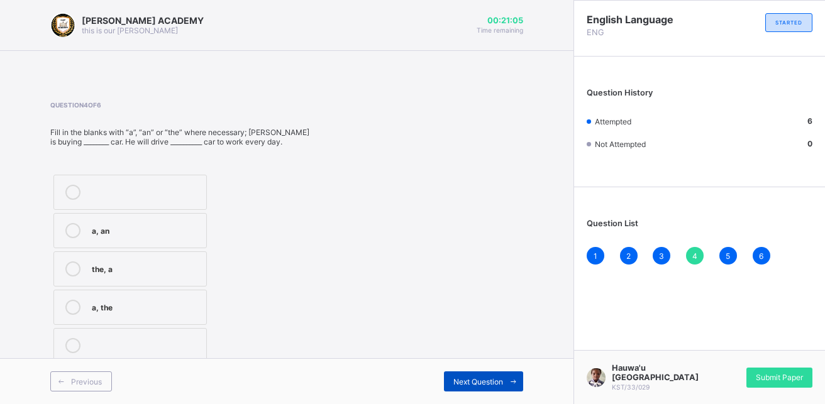
click at [459, 373] on div "Next Question" at bounding box center [483, 382] width 79 height 20
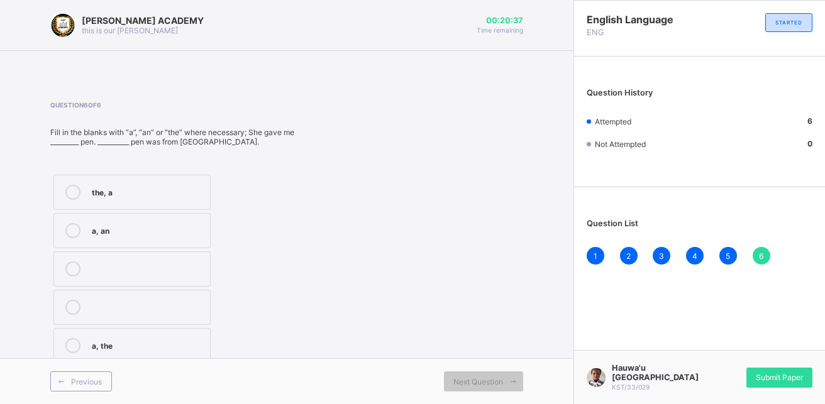
click at [126, 335] on label "a, the" at bounding box center [131, 345] width 157 height 35
click at [502, 369] on div "Previous Next Question" at bounding box center [287, 382] width 574 height 46
click at [94, 186] on div "the, a" at bounding box center [148, 191] width 112 height 13
click at [74, 340] on icon at bounding box center [72, 345] width 15 height 15
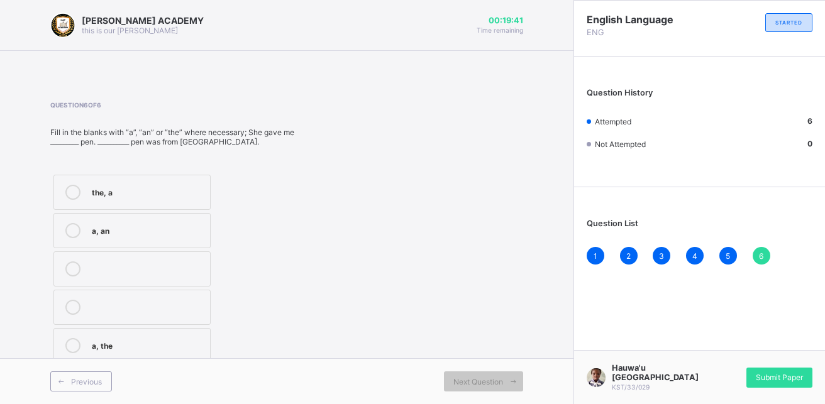
click at [74, 340] on icon at bounding box center [72, 345] width 15 height 15
click at [788, 378] on span "Submit Paper" at bounding box center [779, 377] width 47 height 9
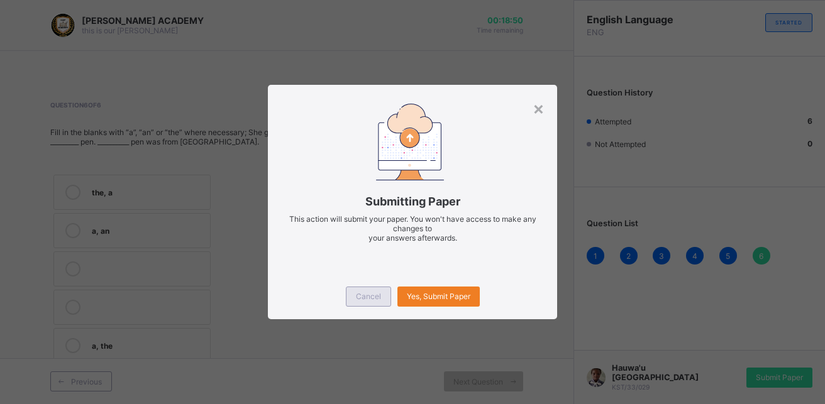
click at [357, 292] on span "Cancel" at bounding box center [368, 296] width 25 height 9
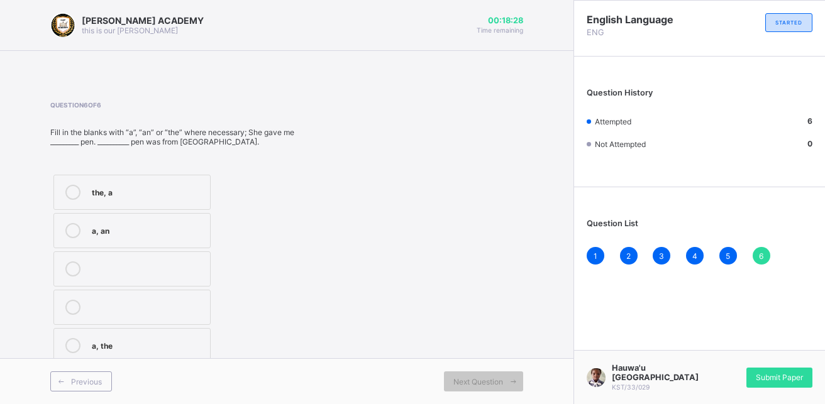
click at [357, 292] on div "Question 6 of 6 Fill in the blanks with “a”, “an” or “the” where necessary; She…" at bounding box center [286, 233] width 473 height 265
click at [110, 233] on div "a, an" at bounding box center [148, 229] width 112 height 13
click at [106, 340] on div "a, the" at bounding box center [148, 344] width 112 height 13
click at [760, 372] on div "Submit Paper" at bounding box center [780, 378] width 66 height 20
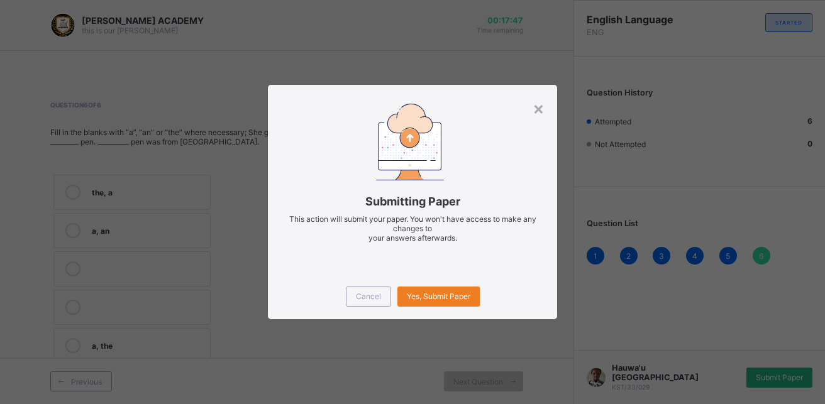
click at [760, 372] on div "× Submitting Paper This action will submit your paper. You won't have access to…" at bounding box center [412, 202] width 825 height 404
click at [370, 289] on div "Cancel" at bounding box center [368, 297] width 45 height 20
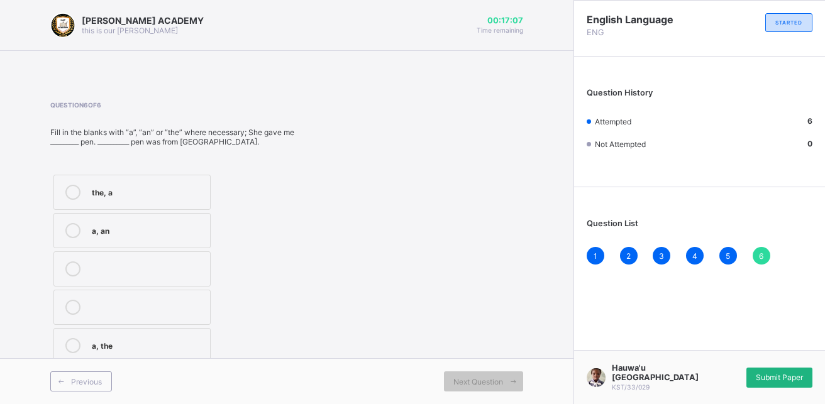
click at [789, 374] on div "Submit Paper" at bounding box center [780, 378] width 66 height 20
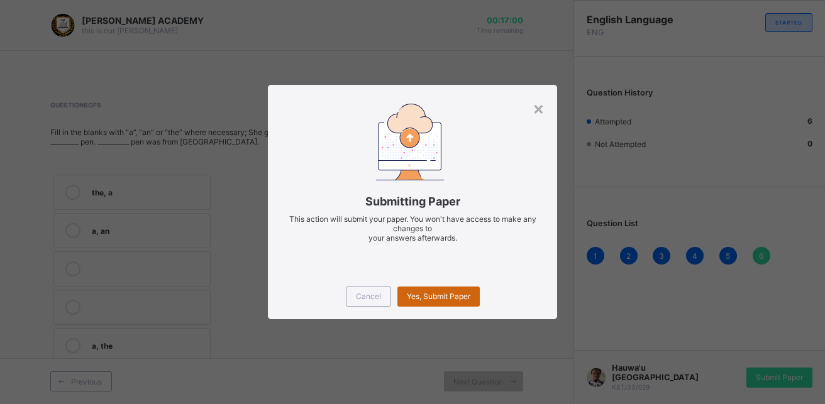
click at [421, 301] on div "Yes, Submit Paper" at bounding box center [439, 297] width 82 height 20
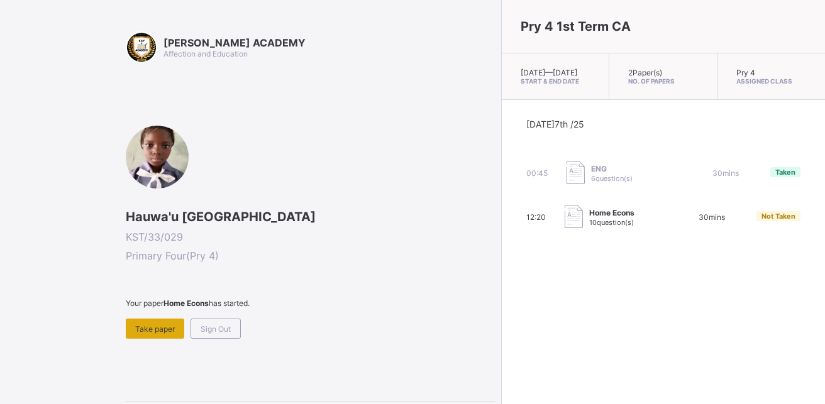
click at [152, 325] on span "Take paper" at bounding box center [155, 329] width 40 height 9
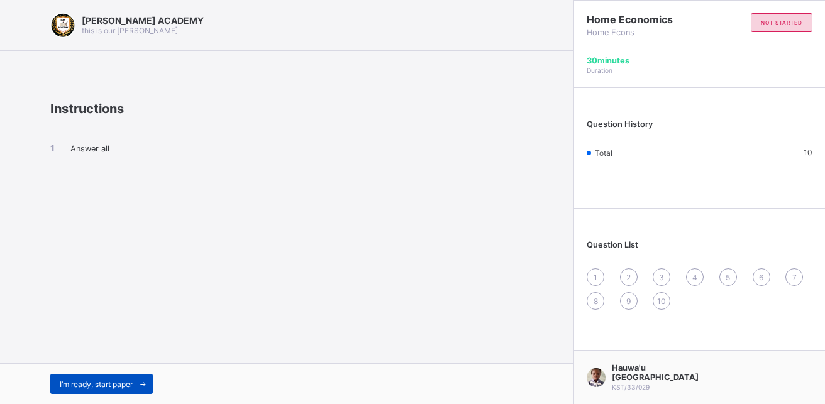
click at [120, 381] on span "I’m ready, start paper" at bounding box center [96, 384] width 73 height 9
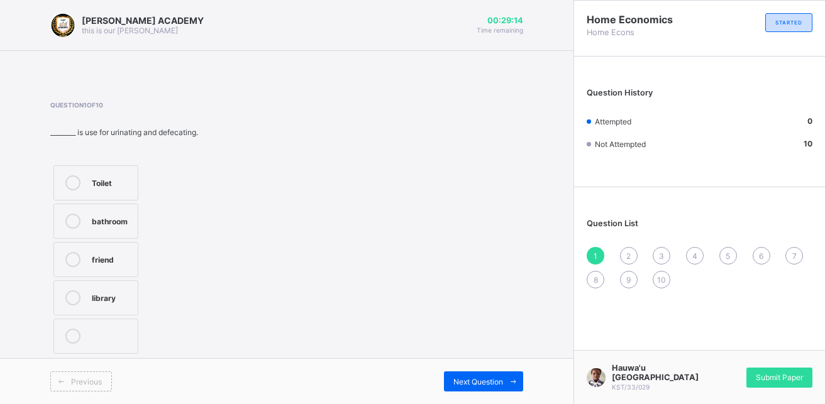
click at [81, 174] on label "Toilet" at bounding box center [95, 182] width 85 height 35
click at [460, 378] on span "Next Question" at bounding box center [479, 381] width 50 height 9
drag, startPoint x: 441, startPoint y: 266, endPoint x: 340, endPoint y: 256, distance: 101.1
click at [340, 256] on div "Question 2 of 10 ________ is use for reading and keeping books. pot Library sch…" at bounding box center [286, 229] width 473 height 256
click at [96, 215] on div "Library" at bounding box center [113, 220] width 43 height 13
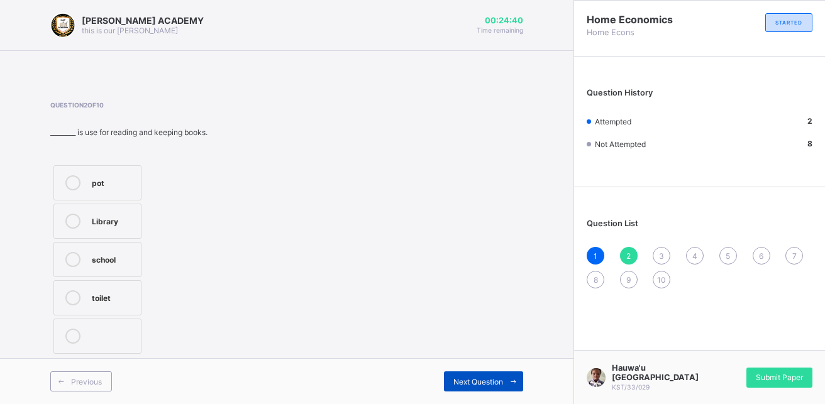
click at [487, 375] on div "Next Question" at bounding box center [483, 382] width 79 height 20
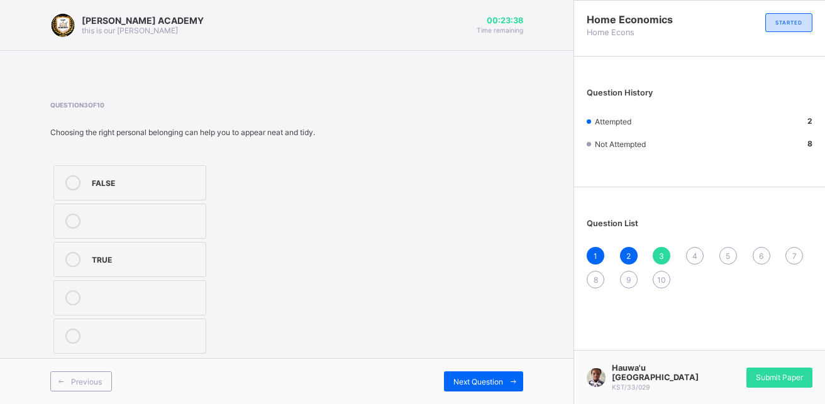
click at [99, 262] on div "TRUE" at bounding box center [146, 258] width 108 height 13
click at [490, 377] on span "Next Question" at bounding box center [479, 381] width 50 height 9
click at [82, 331] on div at bounding box center [72, 336] width 25 height 15
click at [506, 377] on span at bounding box center [513, 382] width 20 height 20
click at [99, 259] on div "FALSE" at bounding box center [118, 258] width 52 height 13
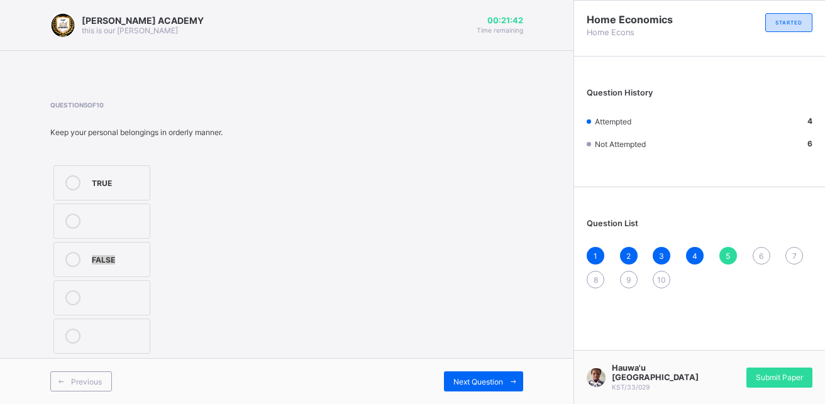
click at [99, 259] on div "FALSE" at bounding box center [118, 258] width 52 height 13
click at [467, 379] on span "Next Question" at bounding box center [479, 381] width 50 height 9
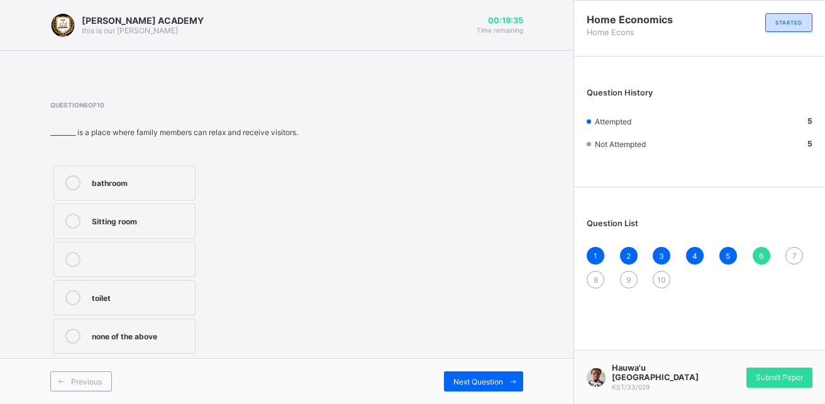
click at [231, 238] on div "bathroom Sitting room toilet none of the above" at bounding box center [174, 259] width 248 height 195
click at [496, 375] on div "Next Question" at bounding box center [483, 382] width 79 height 20
click at [96, 175] on label "Age" at bounding box center [125, 182] width 144 height 35
click at [501, 370] on div "Previous Next Question" at bounding box center [287, 382] width 574 height 46
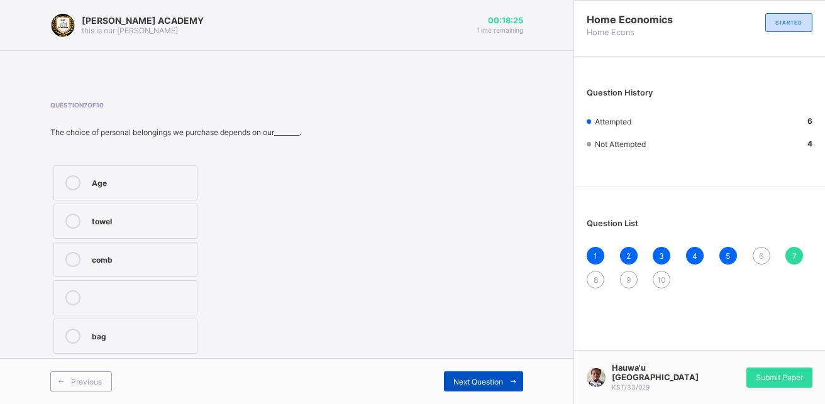
click at [483, 377] on span "Next Question" at bounding box center [479, 381] width 50 height 9
click at [477, 381] on span "Next Question" at bounding box center [479, 381] width 50 height 9
click at [470, 372] on div "Next Question" at bounding box center [483, 382] width 79 height 20
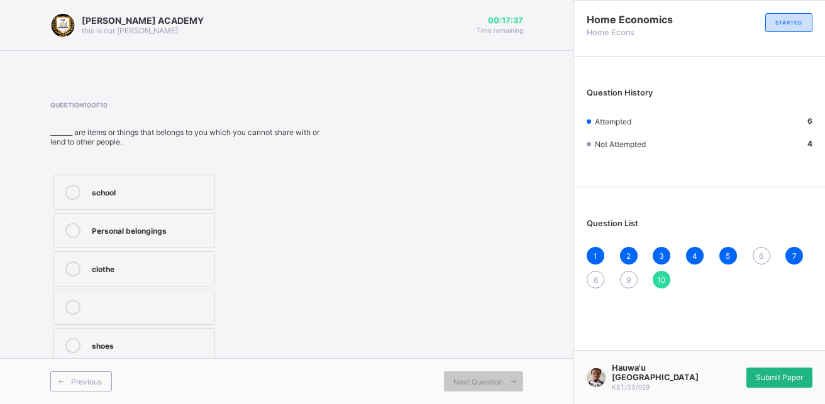
click at [767, 372] on div "Submit Paper" at bounding box center [780, 378] width 66 height 20
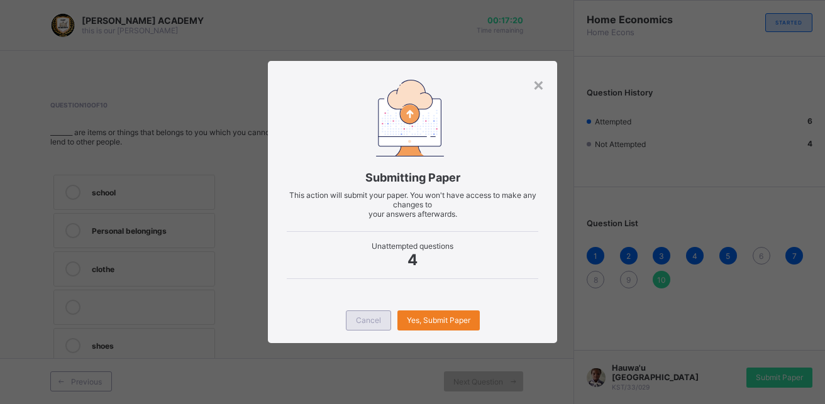
click at [380, 320] on div "Cancel" at bounding box center [368, 321] width 45 height 20
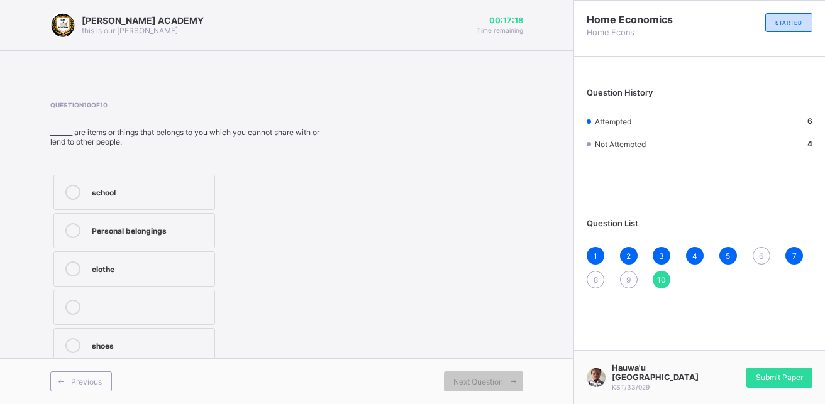
click at [763, 255] on span "6" at bounding box center [761, 256] width 4 height 9
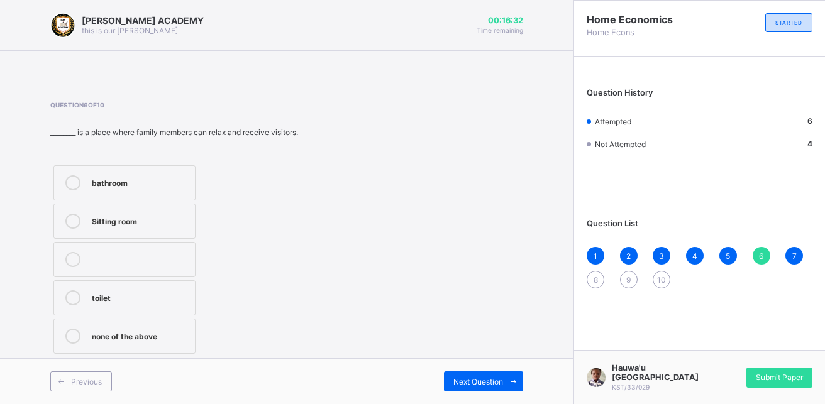
click at [736, 258] on div "5" at bounding box center [729, 256] width 18 height 18
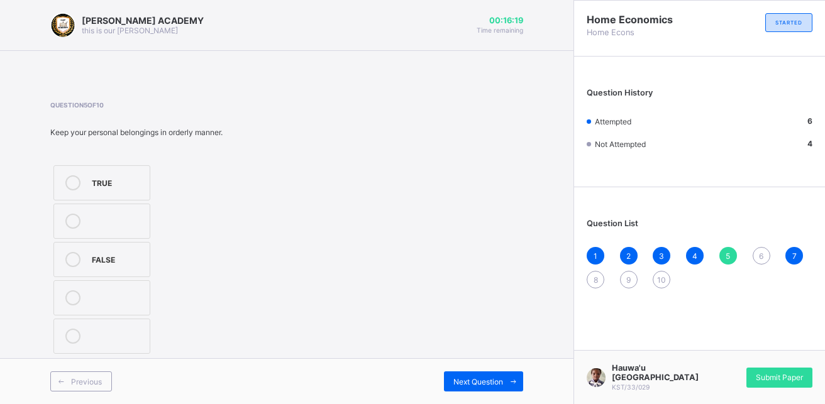
click at [762, 249] on div "6" at bounding box center [762, 256] width 18 height 18
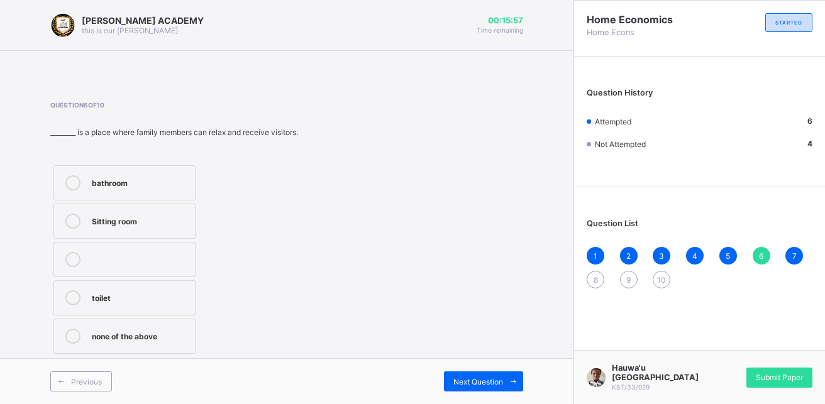
click at [128, 221] on div "Sitting room" at bounding box center [140, 220] width 97 height 13
click at [463, 372] on div "Next Question" at bounding box center [483, 382] width 79 height 20
click at [595, 282] on span "8" at bounding box center [596, 280] width 4 height 9
click at [97, 258] on div "House" at bounding box center [112, 258] width 40 height 13
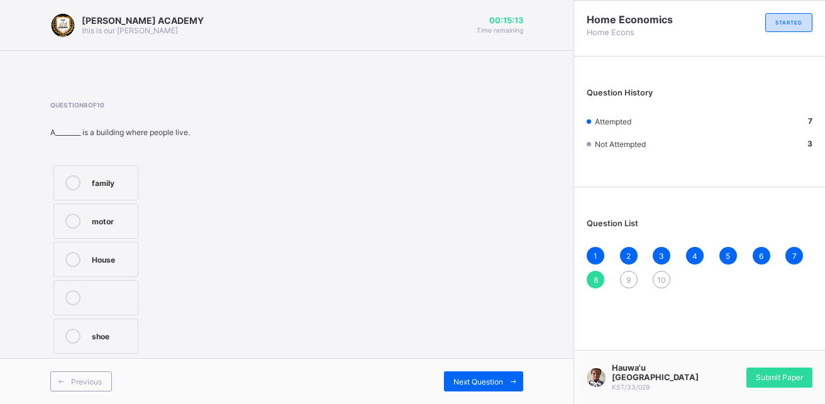
click at [629, 281] on span "9" at bounding box center [628, 280] width 4 height 9
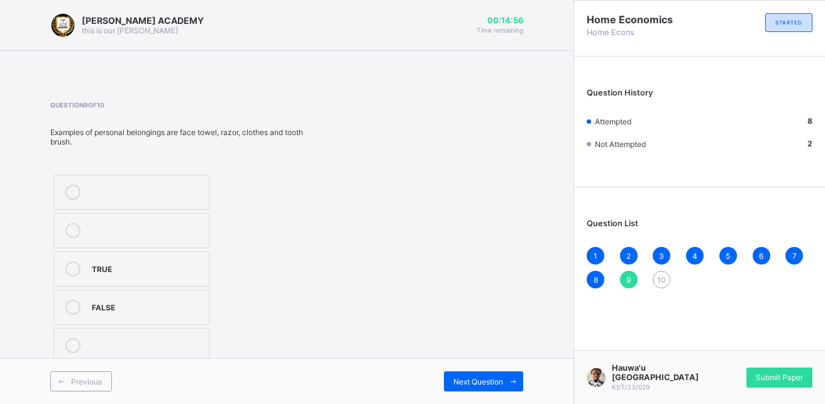
click at [99, 269] on div "TRUE" at bounding box center [147, 268] width 111 height 13
click at [664, 281] on span "10" at bounding box center [661, 280] width 9 height 9
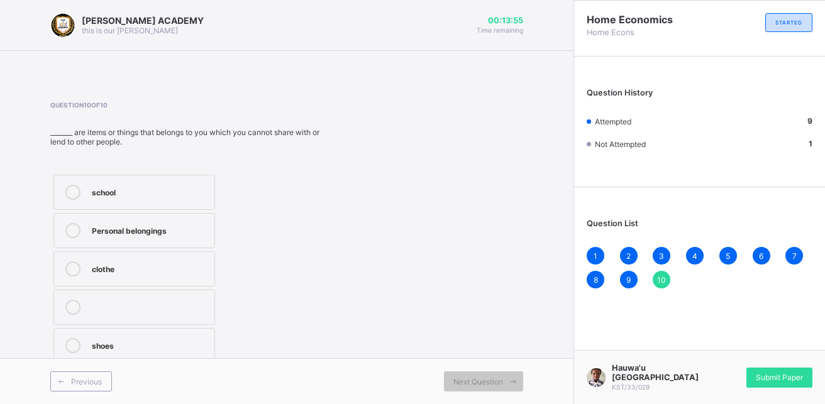
click at [133, 230] on div "Personal belongings" at bounding box center [150, 229] width 116 height 13
click at [784, 382] on span "Submit Paper" at bounding box center [779, 377] width 47 height 9
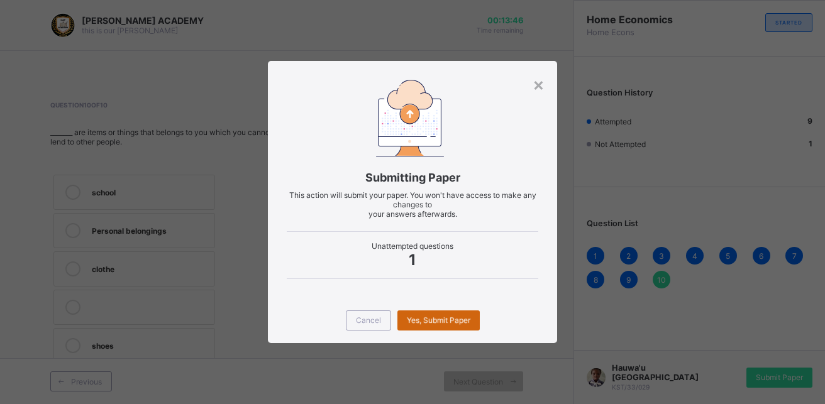
click at [421, 317] on span "Yes, Submit Paper" at bounding box center [439, 320] width 64 height 9
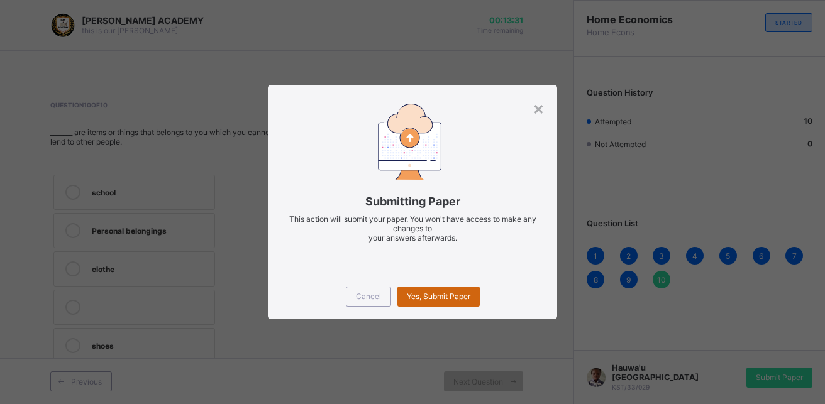
click at [421, 292] on span "Yes, Submit Paper" at bounding box center [439, 296] width 64 height 9
click at [421, 292] on div "Yes, Submit Paper" at bounding box center [439, 297] width 82 height 20
